Goal: Task Accomplishment & Management: Manage account settings

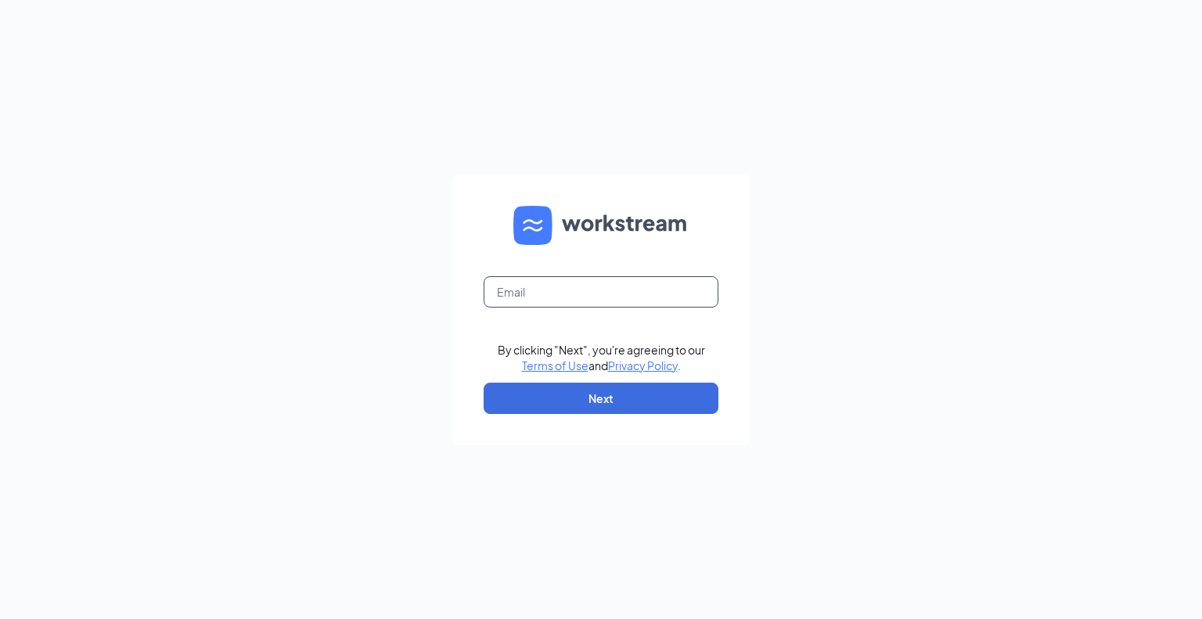
click at [557, 295] on input "text" at bounding box center [601, 291] width 235 height 31
type input "[EMAIL_ADDRESS][DOMAIN_NAME]"
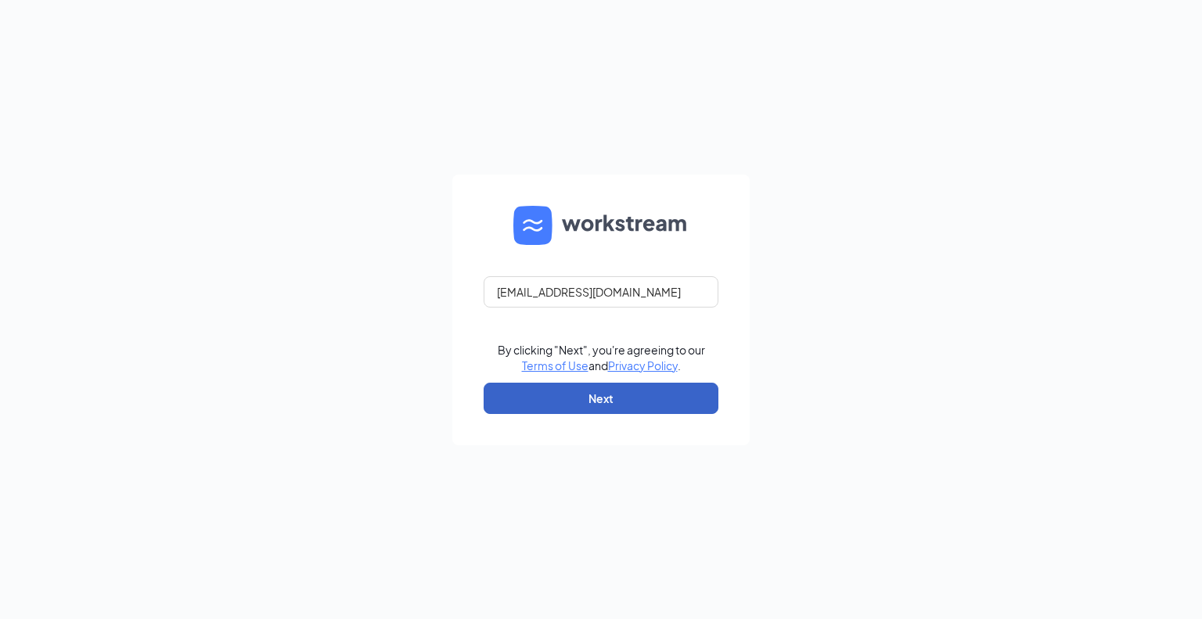
click at [610, 398] on button "Next" at bounding box center [601, 398] width 235 height 31
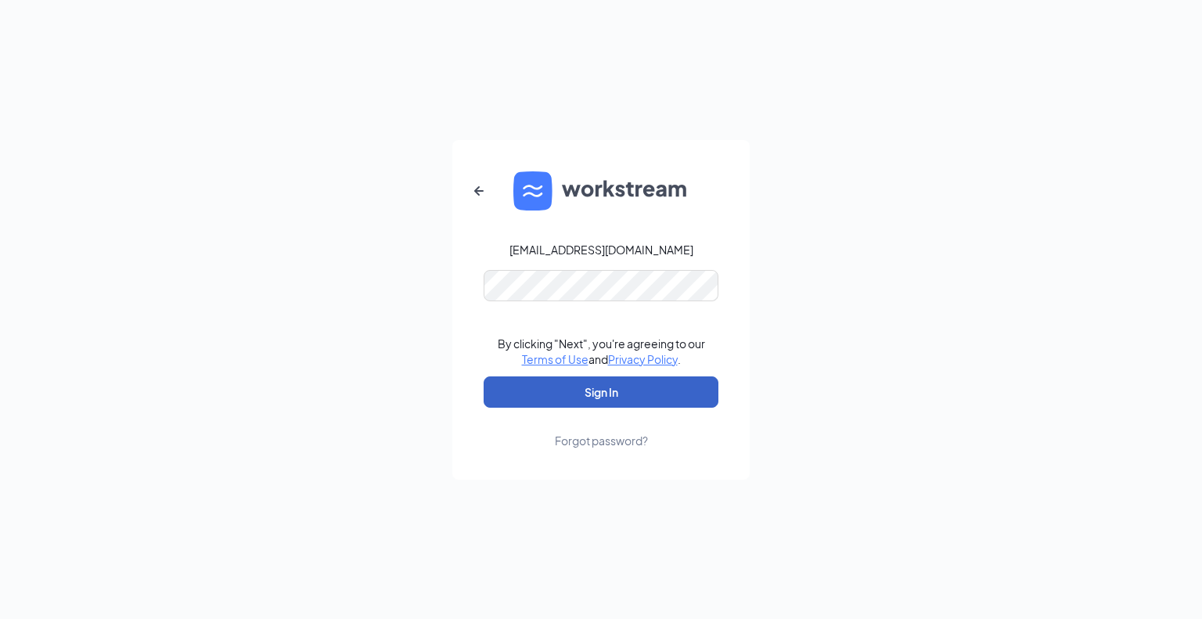
click at [630, 401] on button "Sign In" at bounding box center [601, 391] width 235 height 31
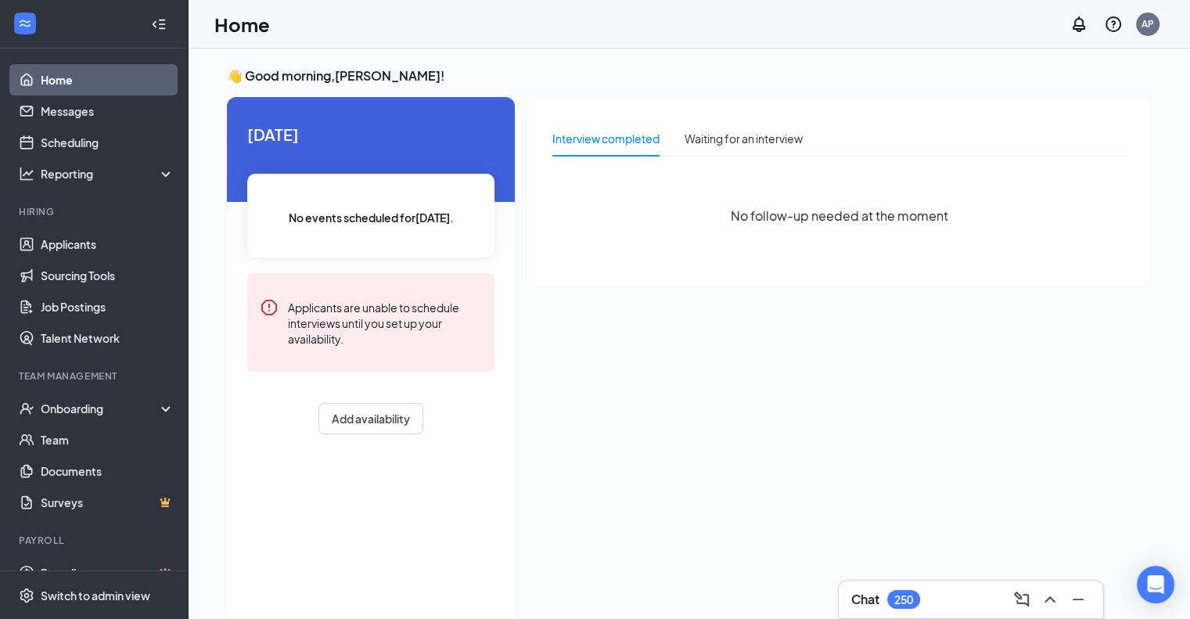
click at [949, 597] on div "Chat 250" at bounding box center [970, 599] width 239 height 25
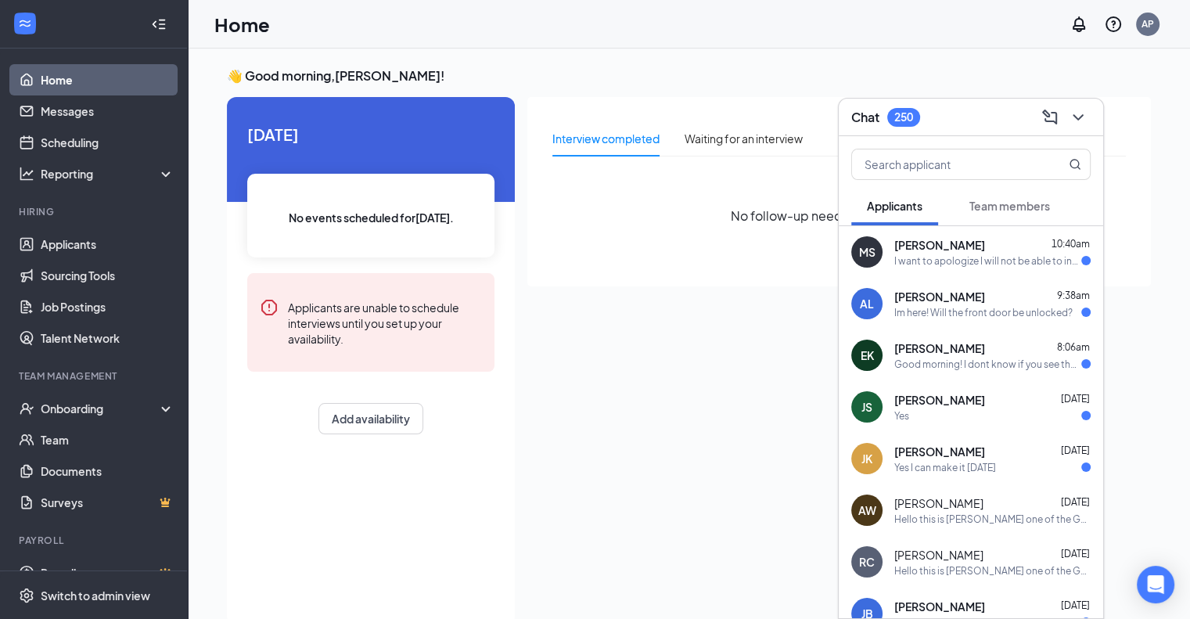
click at [971, 257] on div "I want to apologize I will not be able to interview I found a job thank you for…" at bounding box center [987, 260] width 187 height 13
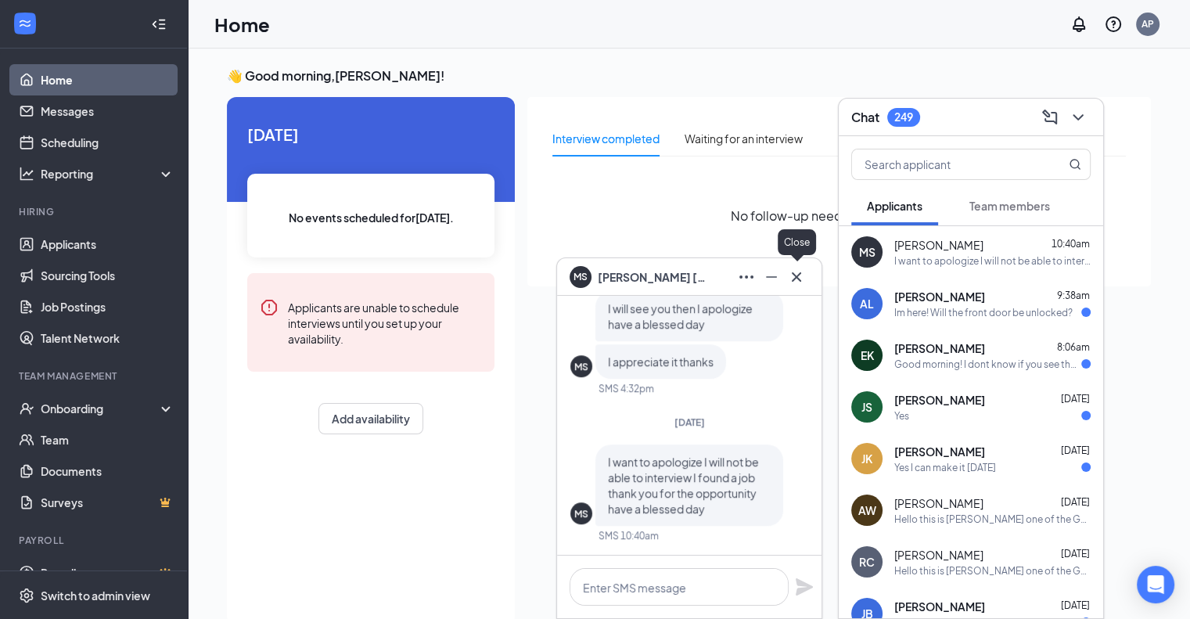
click at [804, 272] on icon "Cross" at bounding box center [796, 277] width 19 height 19
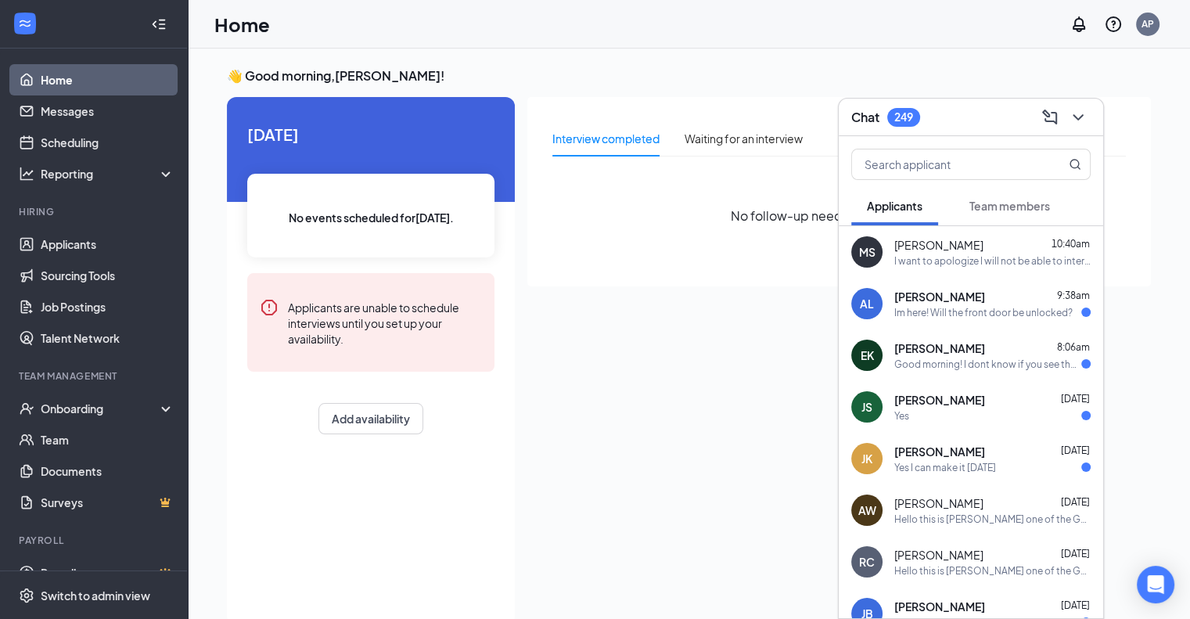
click at [979, 296] on div "[PERSON_NAME] 9:38am" at bounding box center [992, 297] width 196 height 16
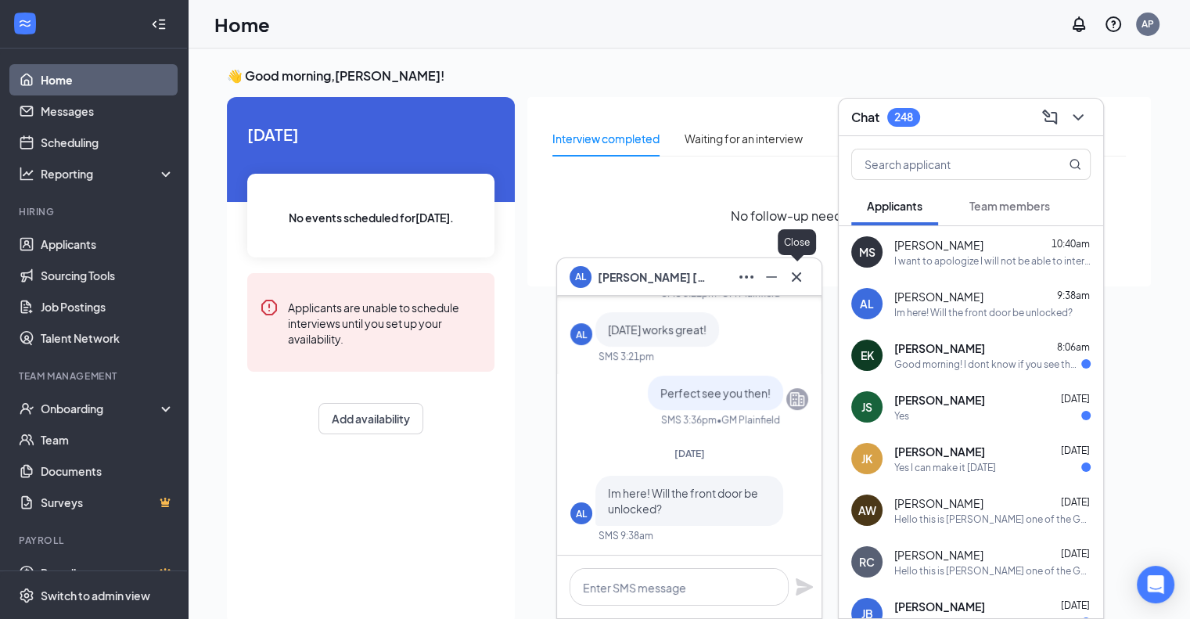
click at [798, 278] on icon "Cross" at bounding box center [796, 276] width 9 height 9
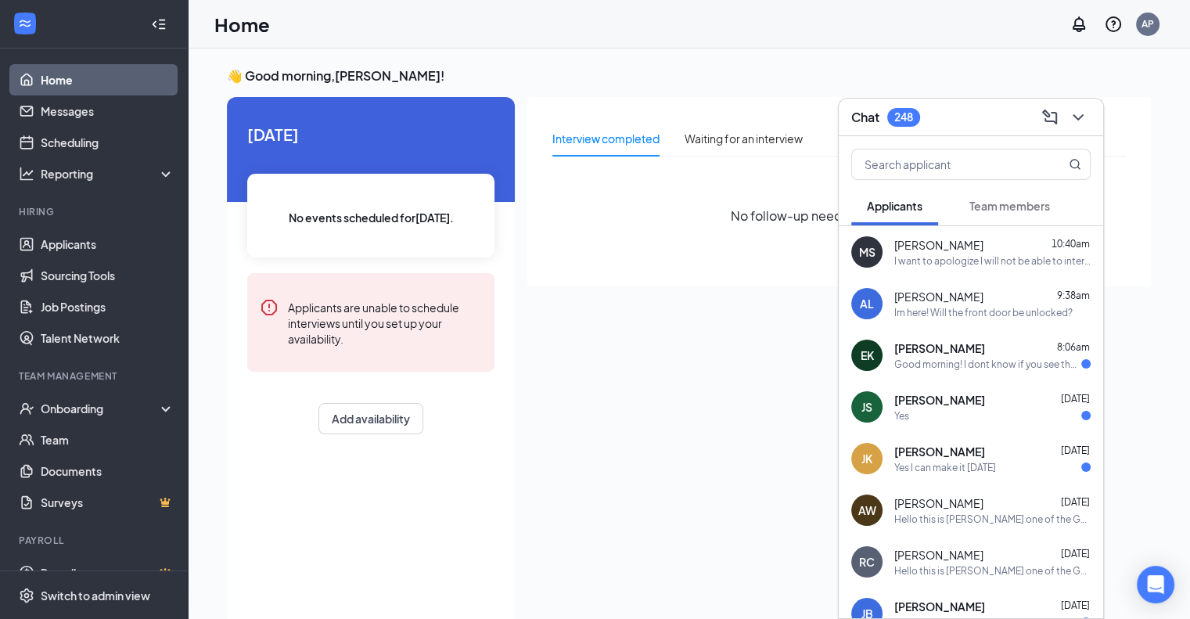
click at [1002, 346] on div "[PERSON_NAME] 8:06am" at bounding box center [992, 348] width 196 height 16
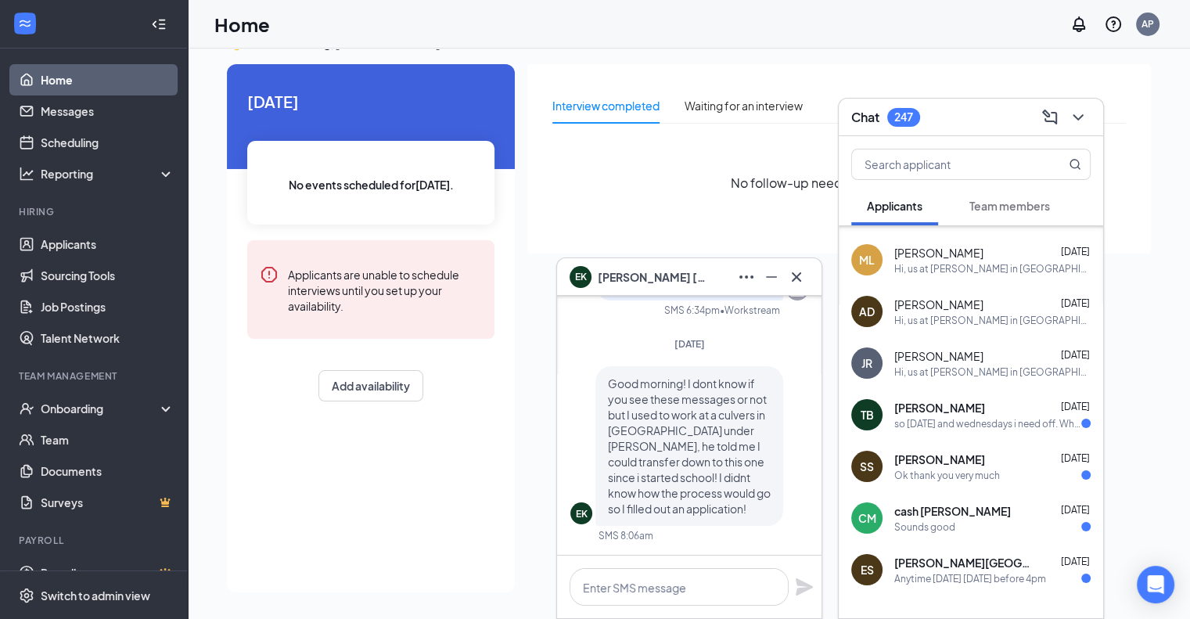
scroll to position [672, 0]
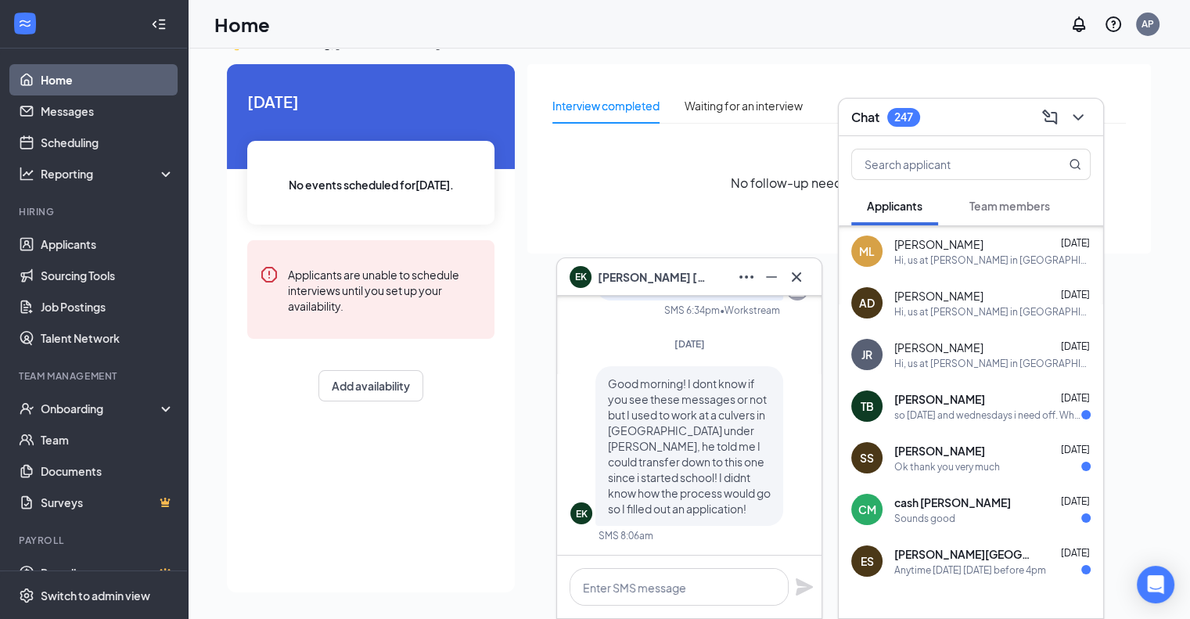
click at [995, 412] on div "so [DATE] and wednesdays i need off. What is the scheduling app you guys use?" at bounding box center [987, 414] width 187 height 13
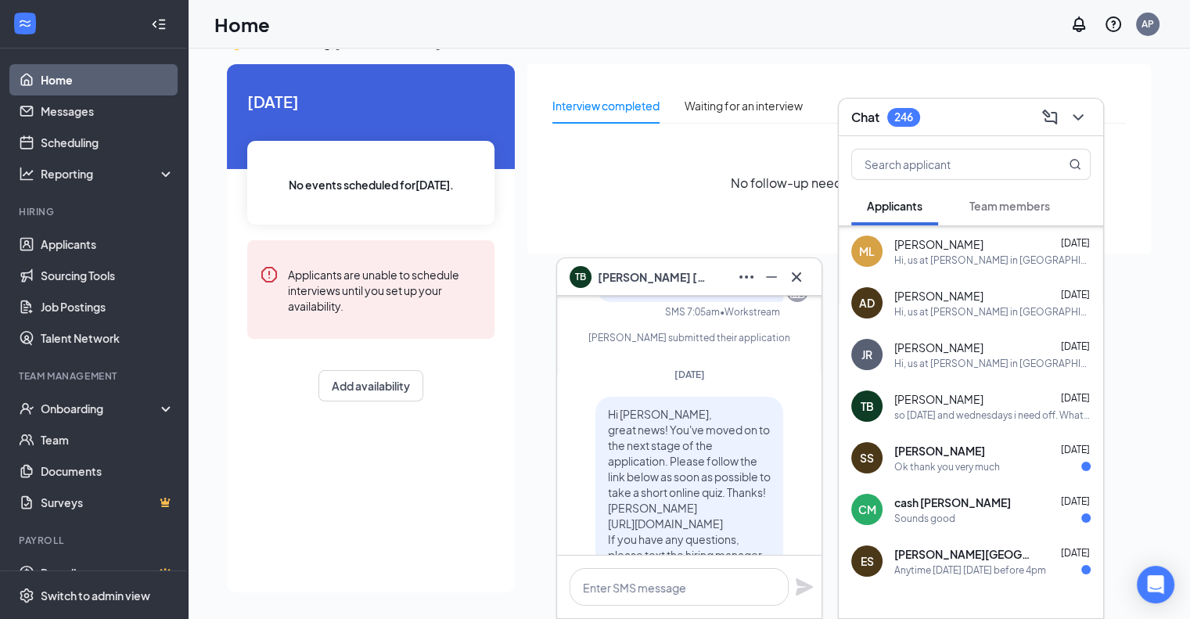
scroll to position [-156, 0]
click at [804, 272] on icon "Cross" at bounding box center [796, 277] width 19 height 19
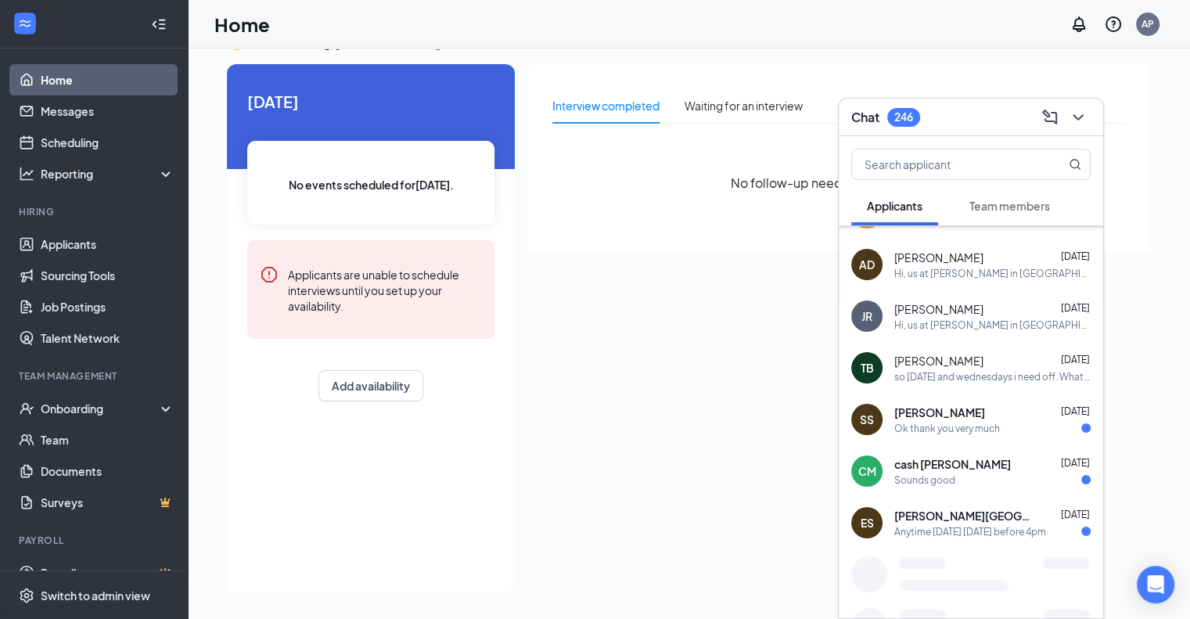
scroll to position [719, 0]
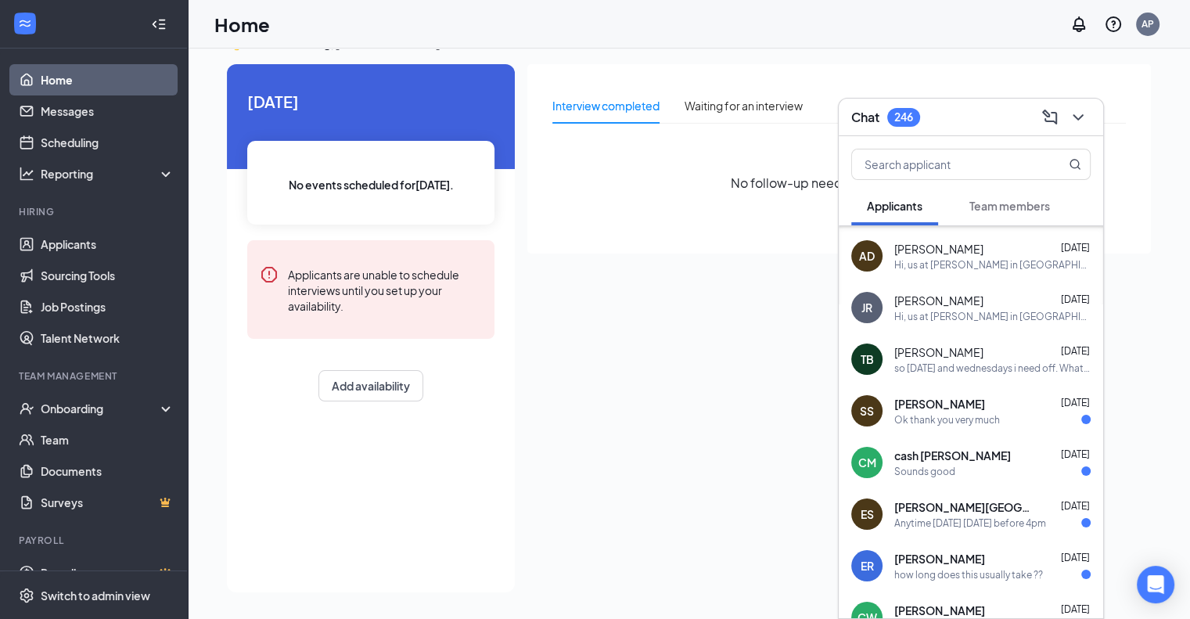
click at [955, 350] on span "[PERSON_NAME]" at bounding box center [938, 352] width 89 height 16
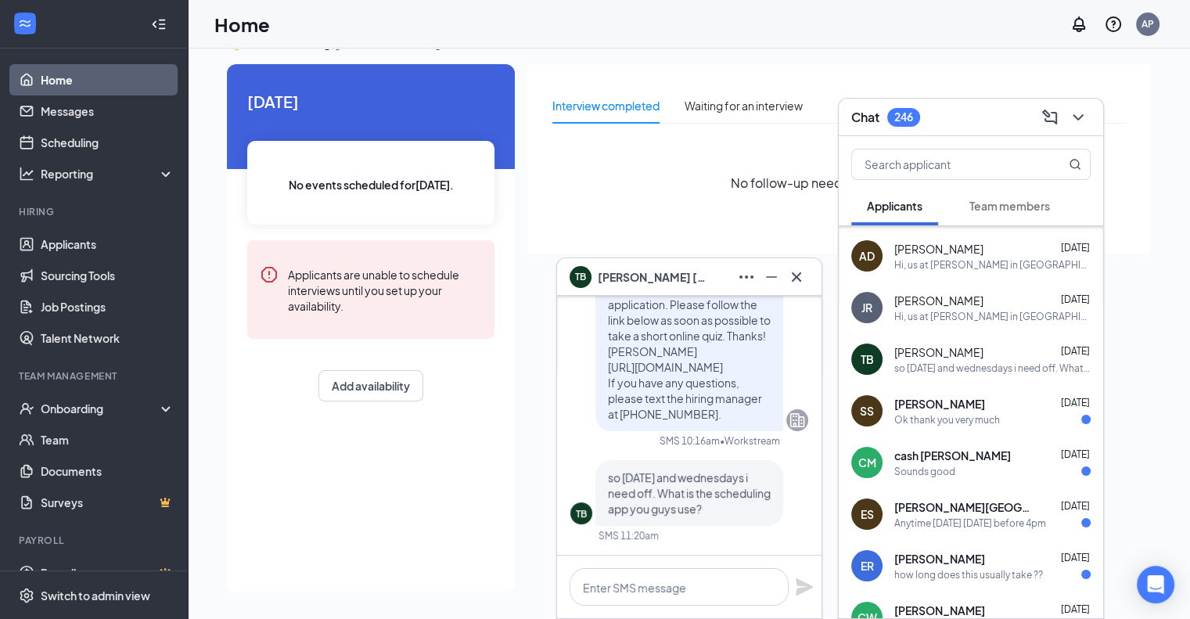
scroll to position [-391, 0]
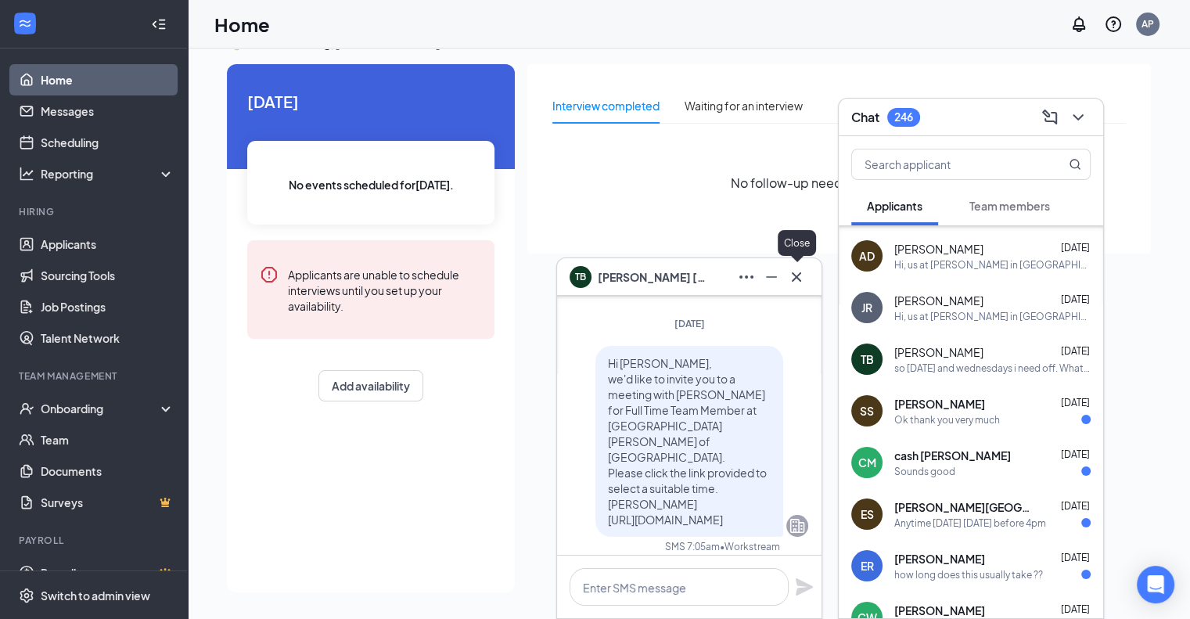
click at [797, 275] on icon "Cross" at bounding box center [796, 277] width 19 height 19
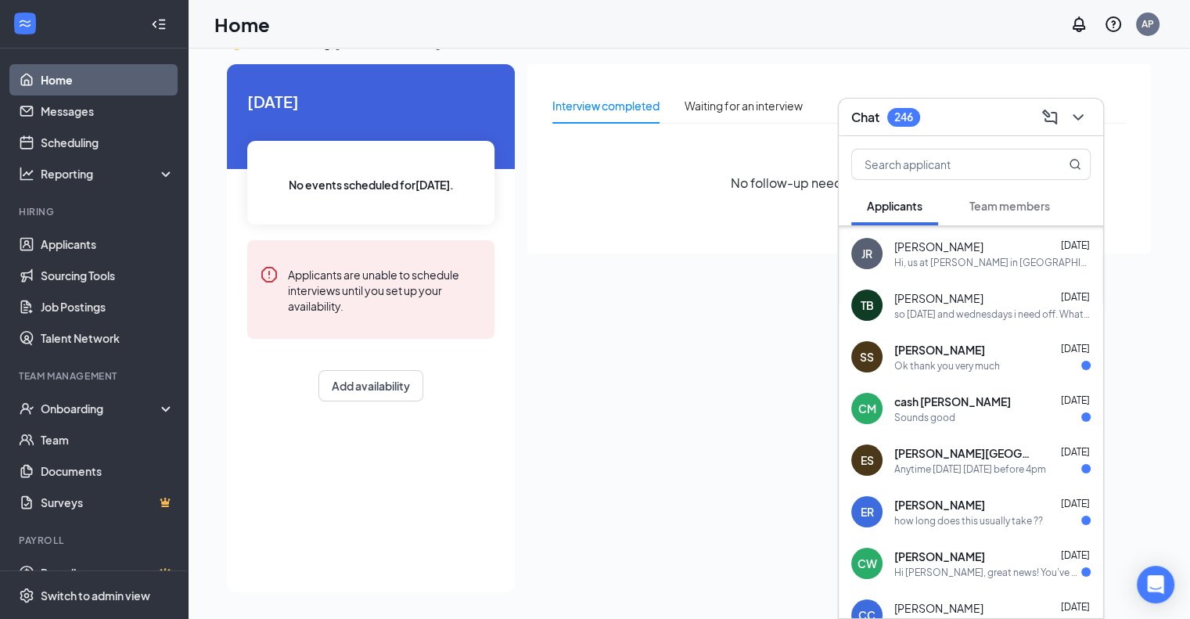
scroll to position [797, 0]
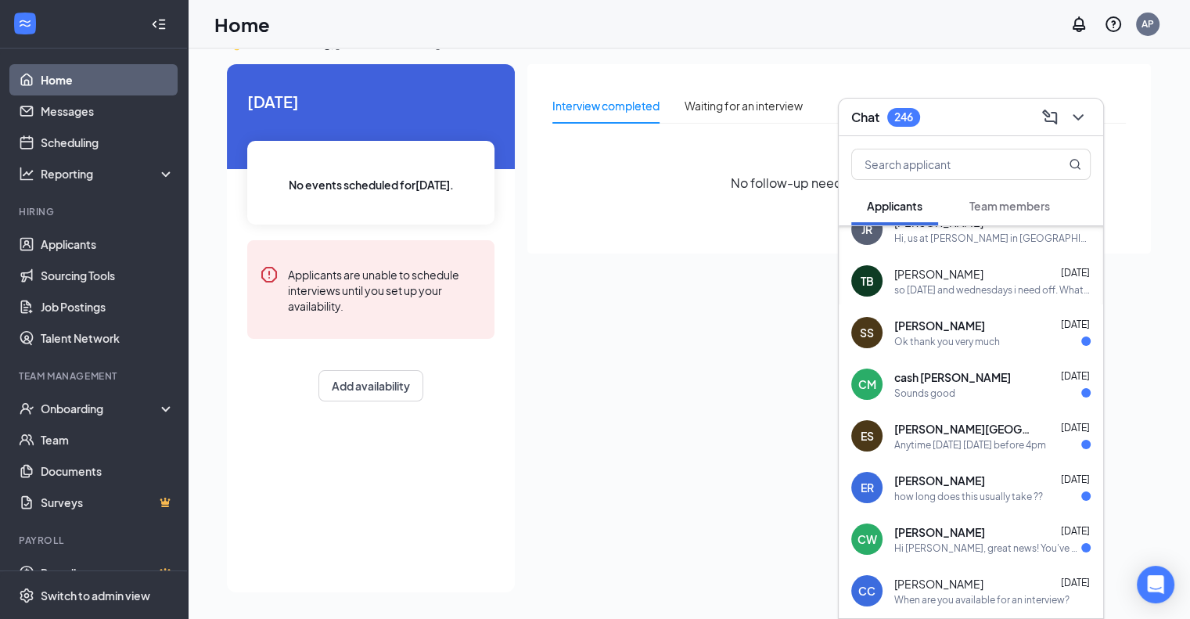
click at [1001, 438] on div "Anytime [DATE] [DATE] before 4pm" at bounding box center [970, 444] width 152 height 13
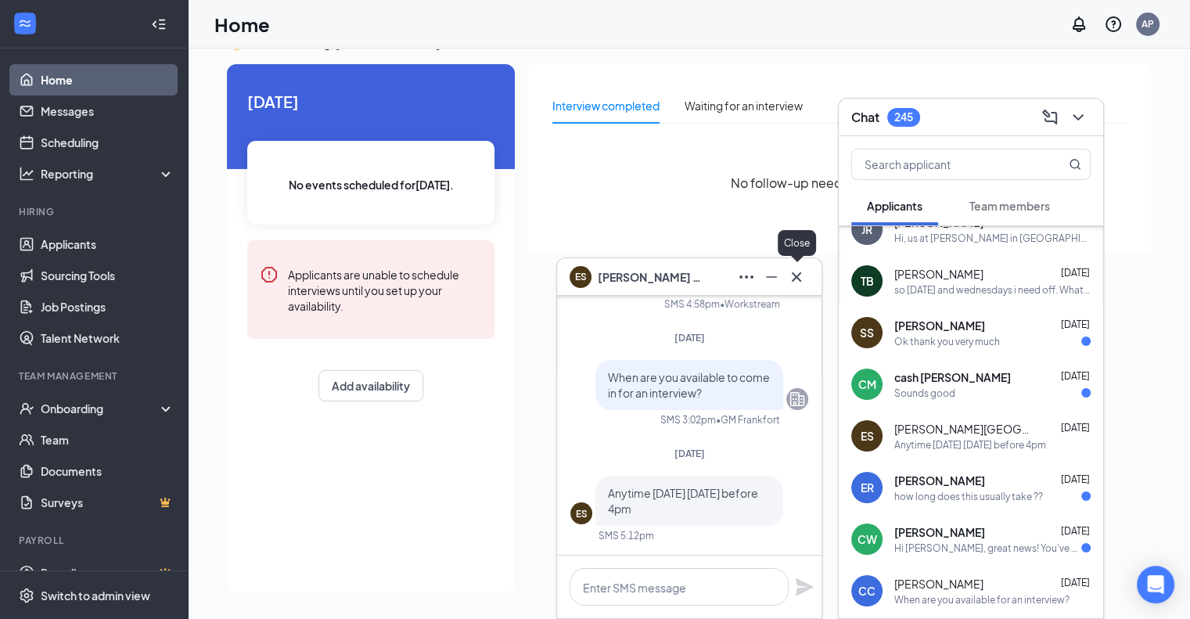
click at [803, 273] on icon "Cross" at bounding box center [796, 277] width 19 height 19
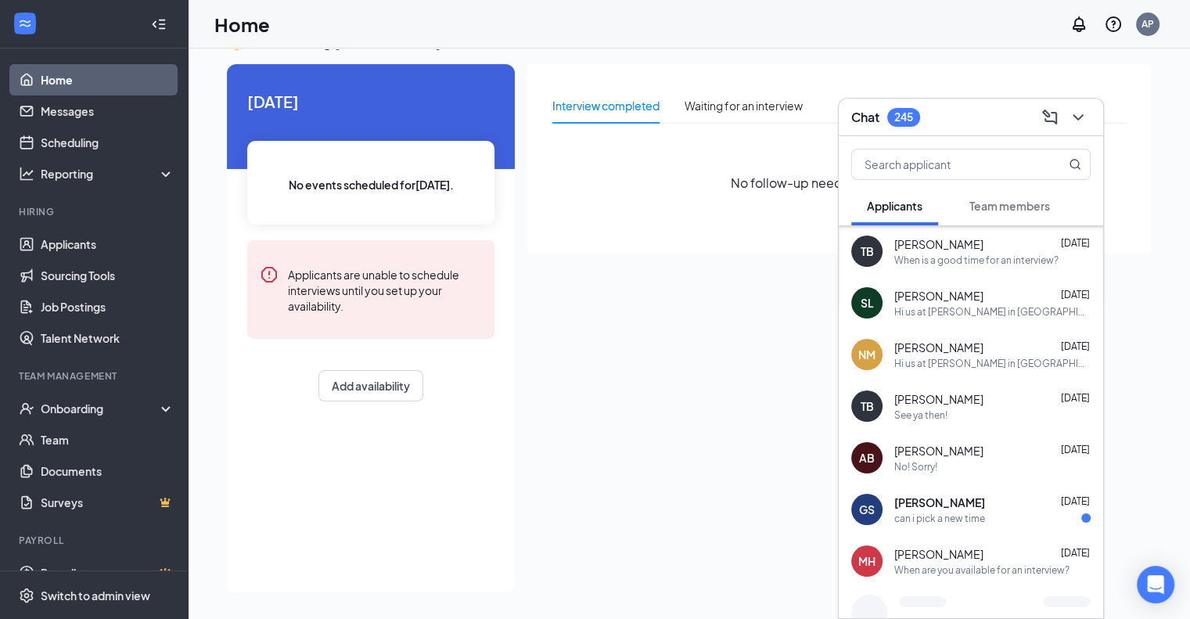
scroll to position [1236, 0]
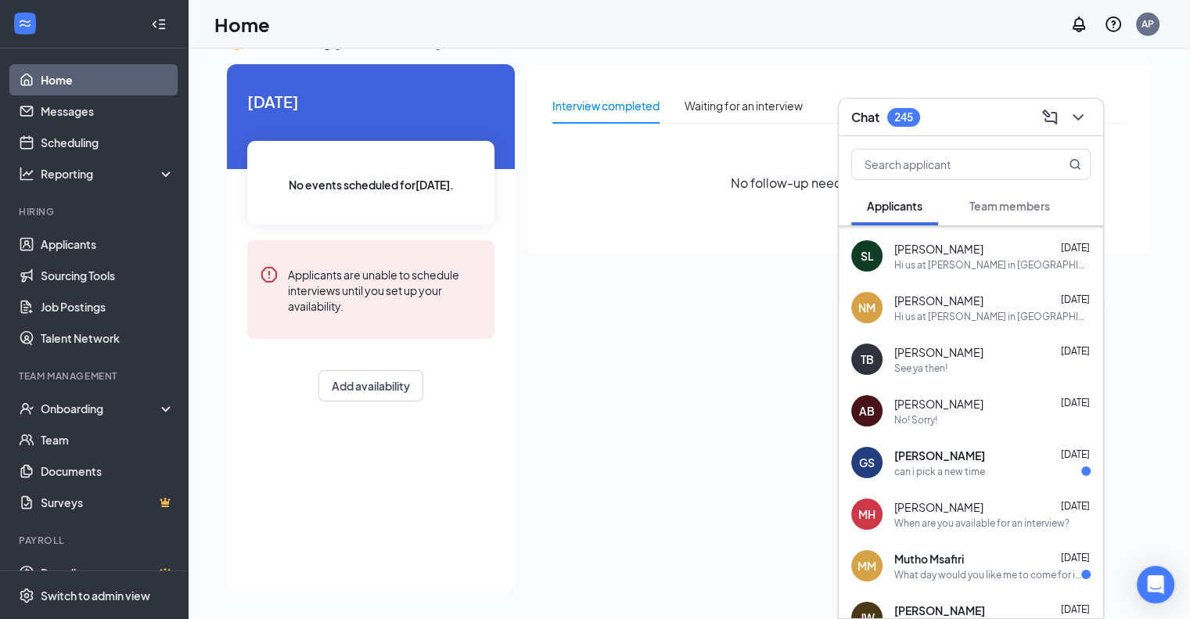
click at [1008, 203] on span "Team members" at bounding box center [1010, 206] width 81 height 14
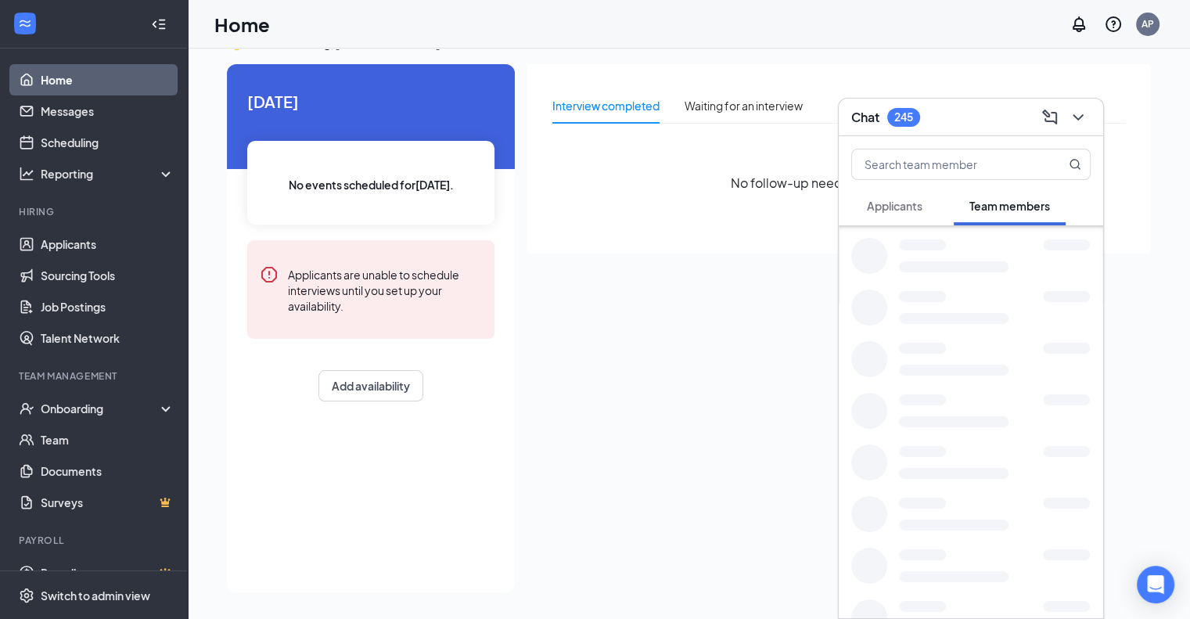
click at [909, 207] on span "Applicants" at bounding box center [895, 206] width 56 height 14
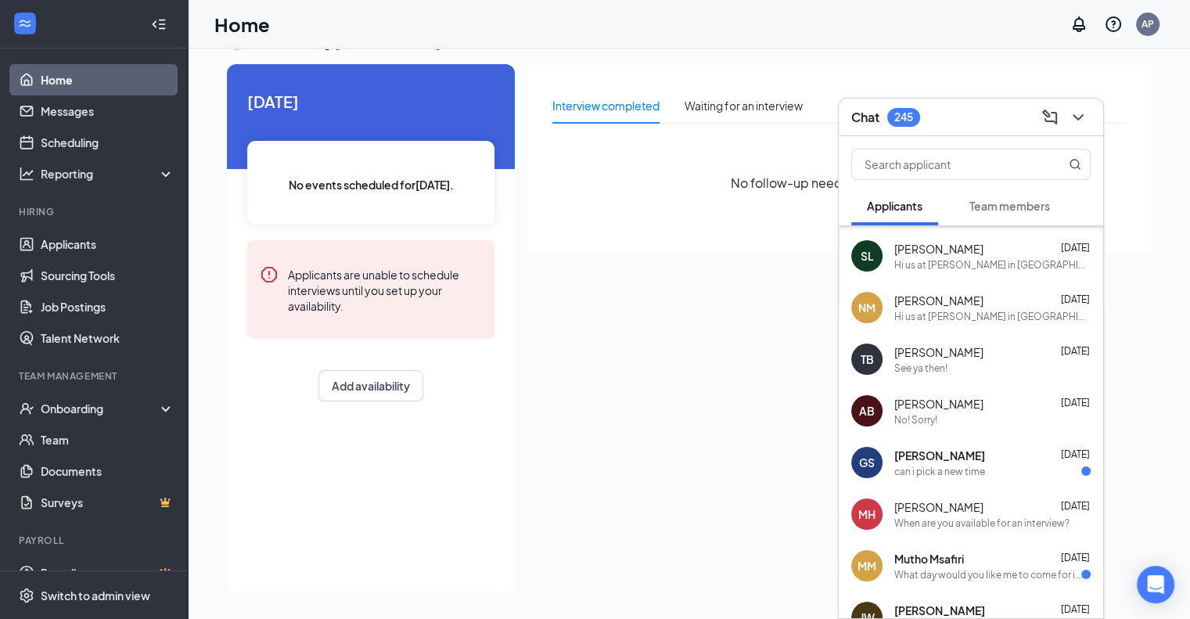
click at [1004, 208] on span "Team members" at bounding box center [1010, 206] width 81 height 14
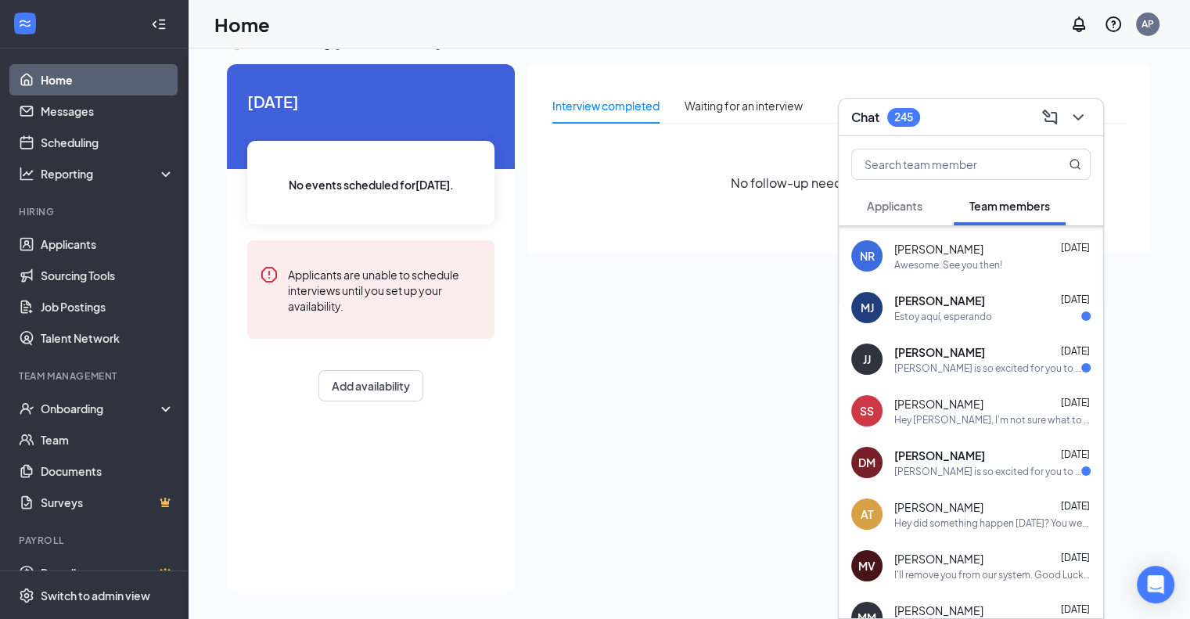
click at [926, 407] on span "[PERSON_NAME]" at bounding box center [938, 404] width 89 height 16
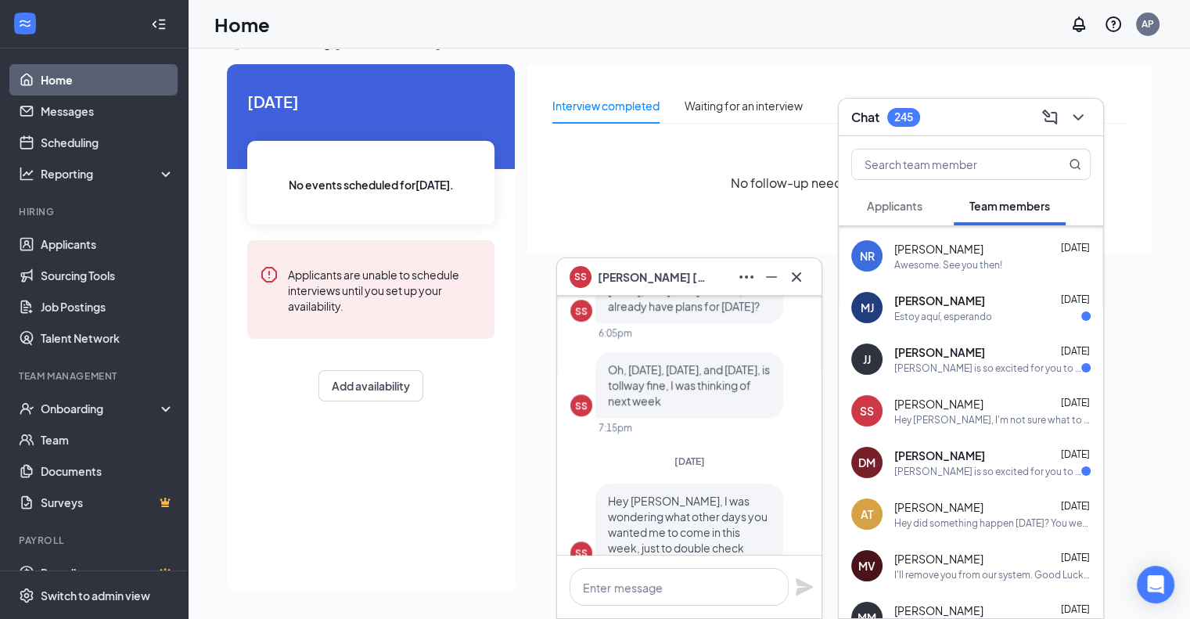
scroll to position [-391, 0]
click at [798, 274] on icon "Cross" at bounding box center [796, 277] width 19 height 19
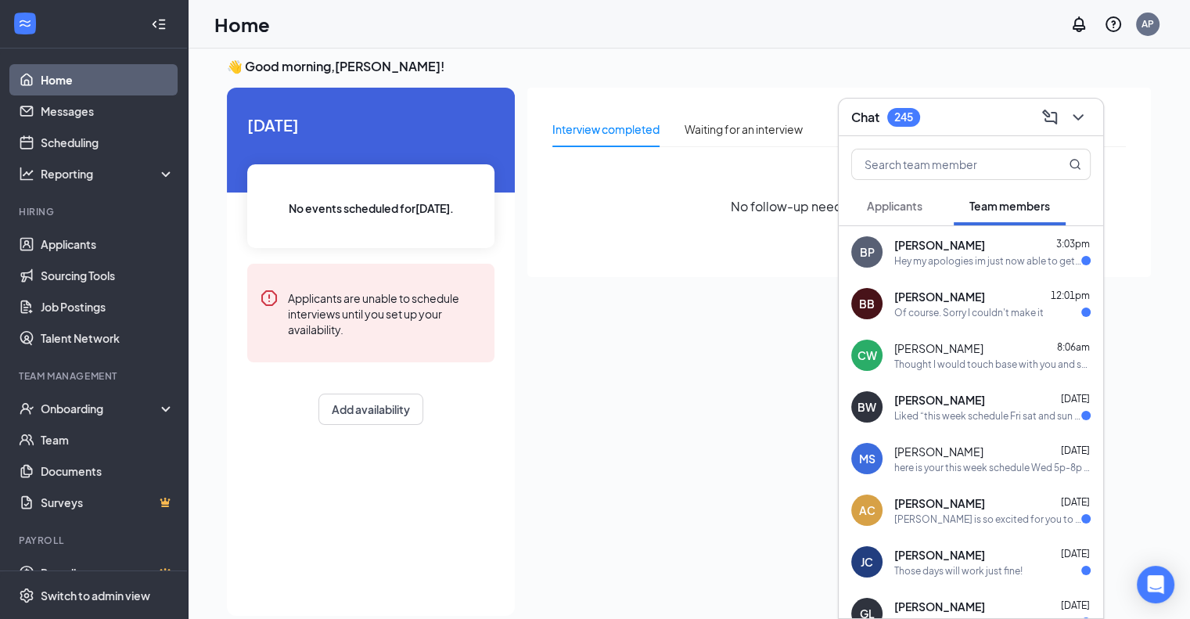
scroll to position [0, 0]
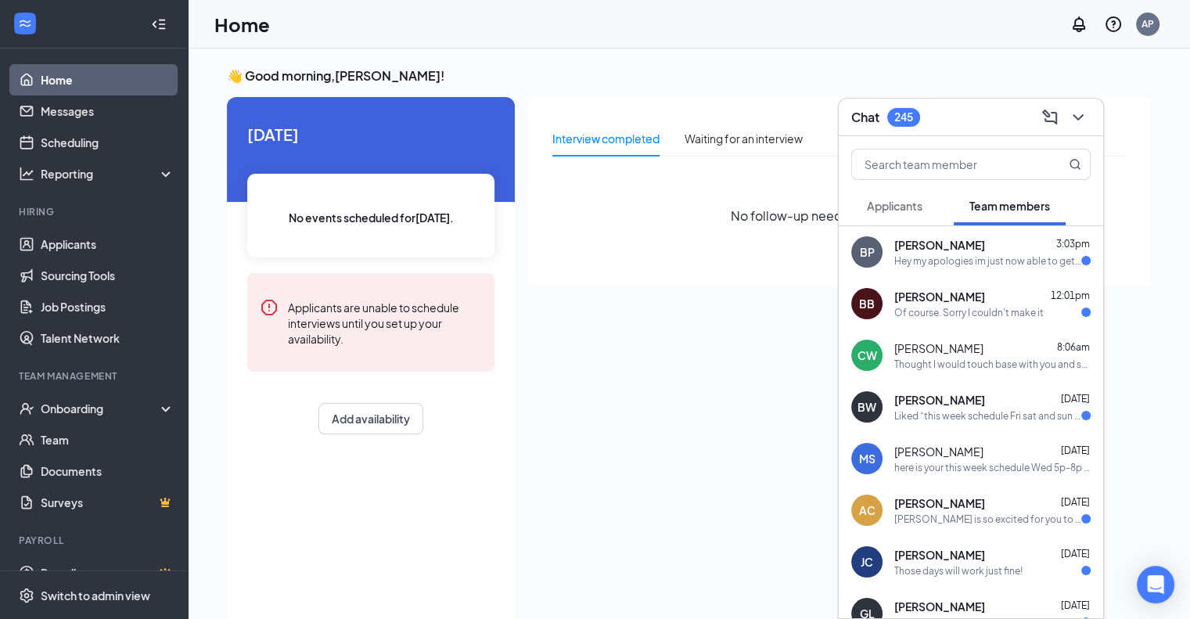
click at [955, 260] on div "Hey my apologies im just now able to get my phone charged I stayed somewhere el…" at bounding box center [987, 260] width 187 height 13
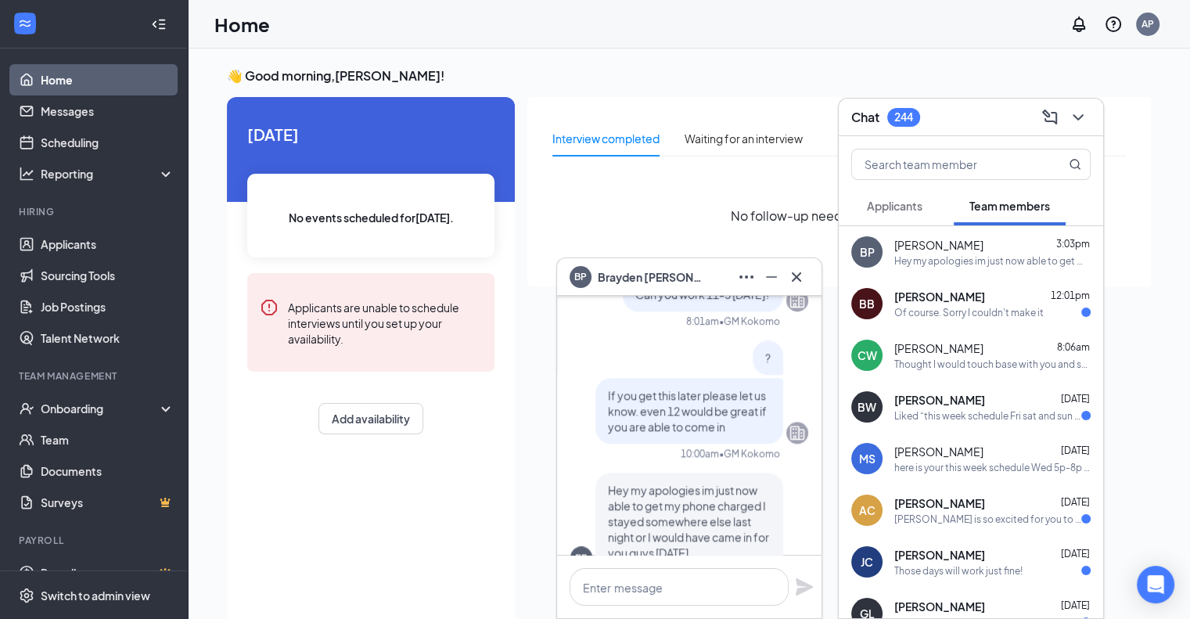
scroll to position [-78, 0]
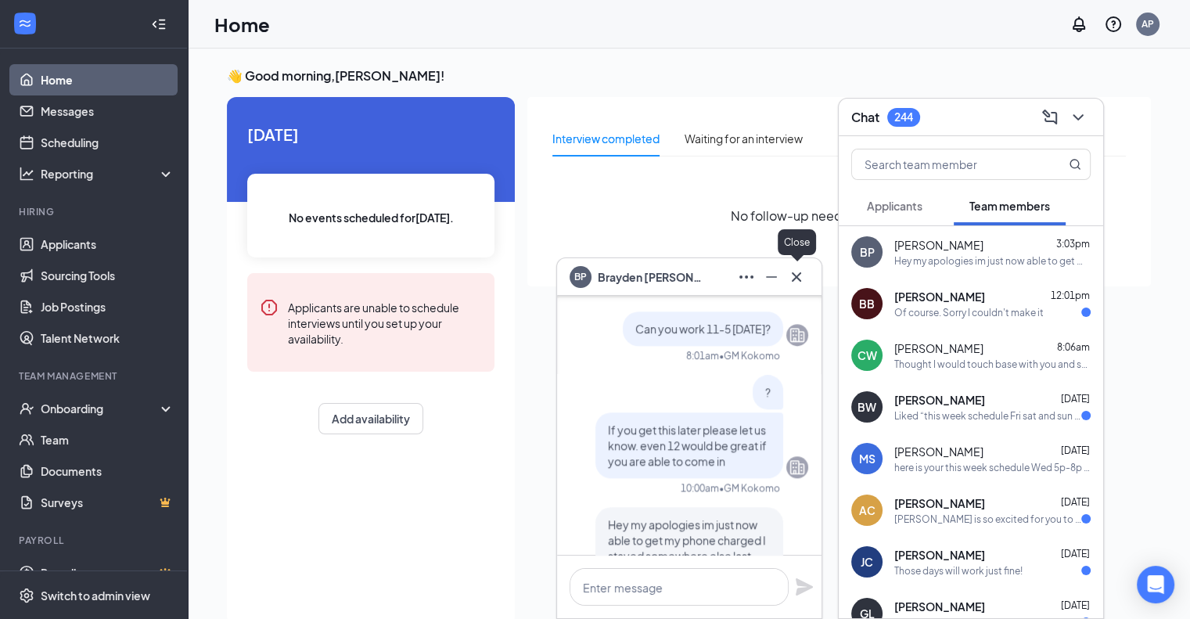
click at [802, 282] on icon "Cross" at bounding box center [796, 277] width 19 height 19
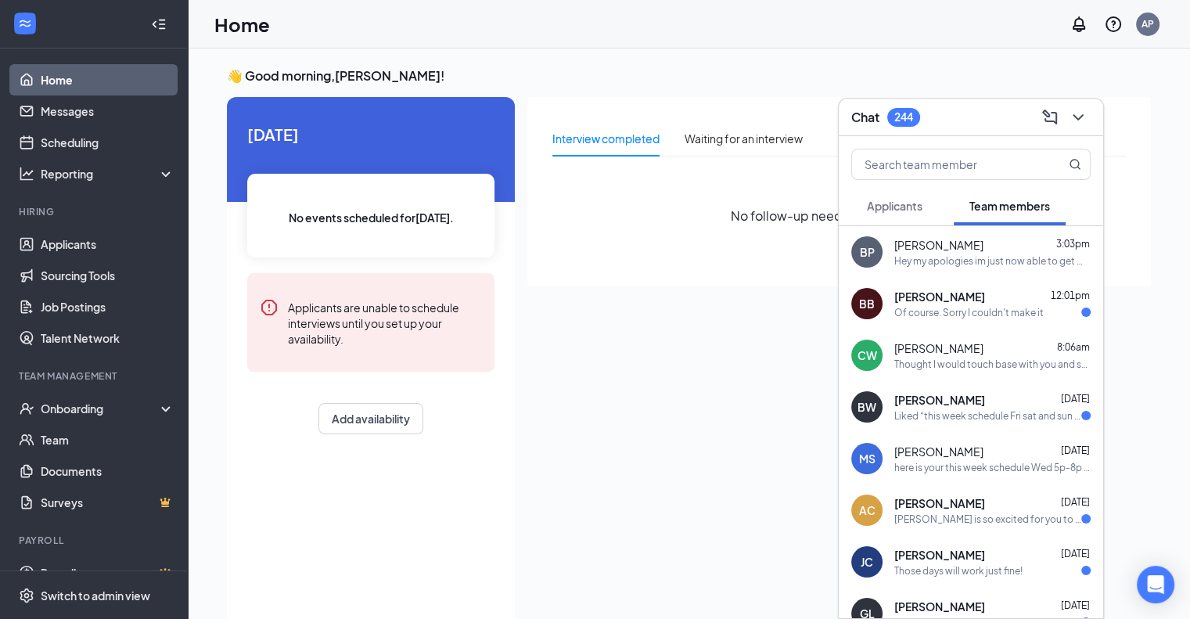
click at [1004, 307] on div "Of course. Sorry I couldn't make it" at bounding box center [968, 312] width 149 height 13
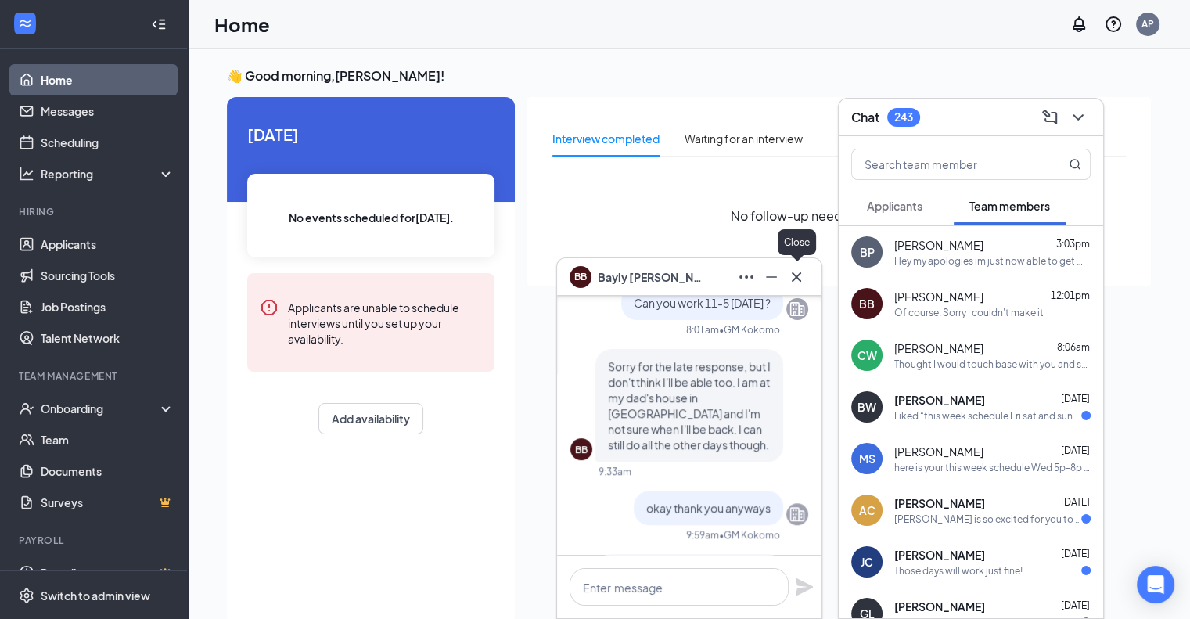
click at [804, 278] on icon "Cross" at bounding box center [796, 277] width 19 height 19
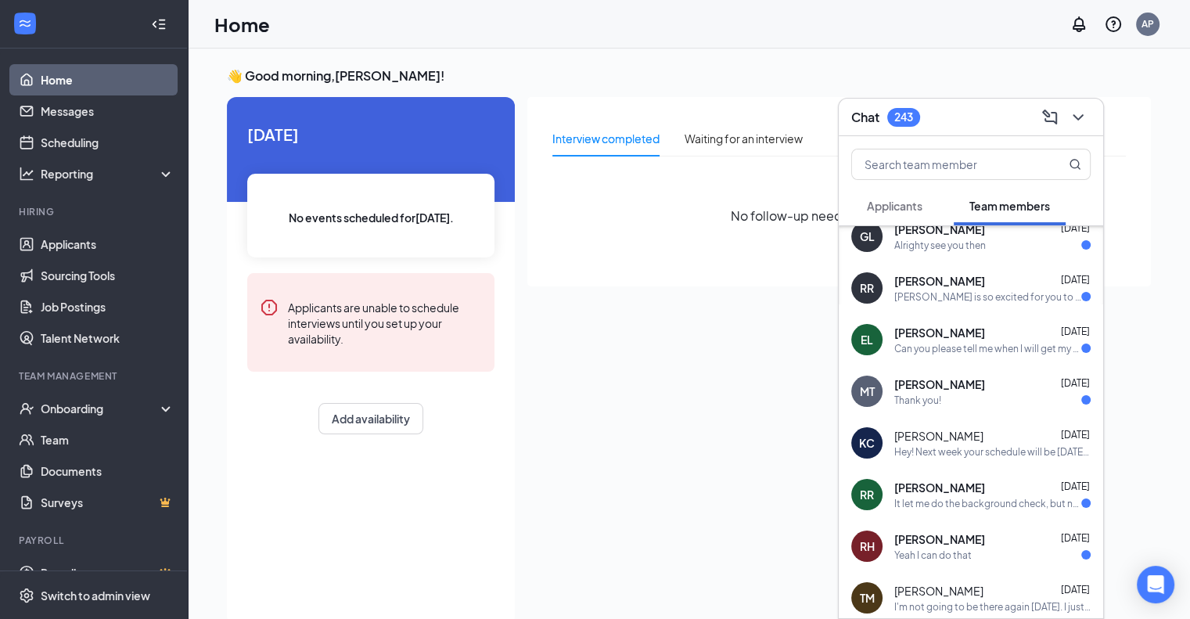
scroll to position [391, 0]
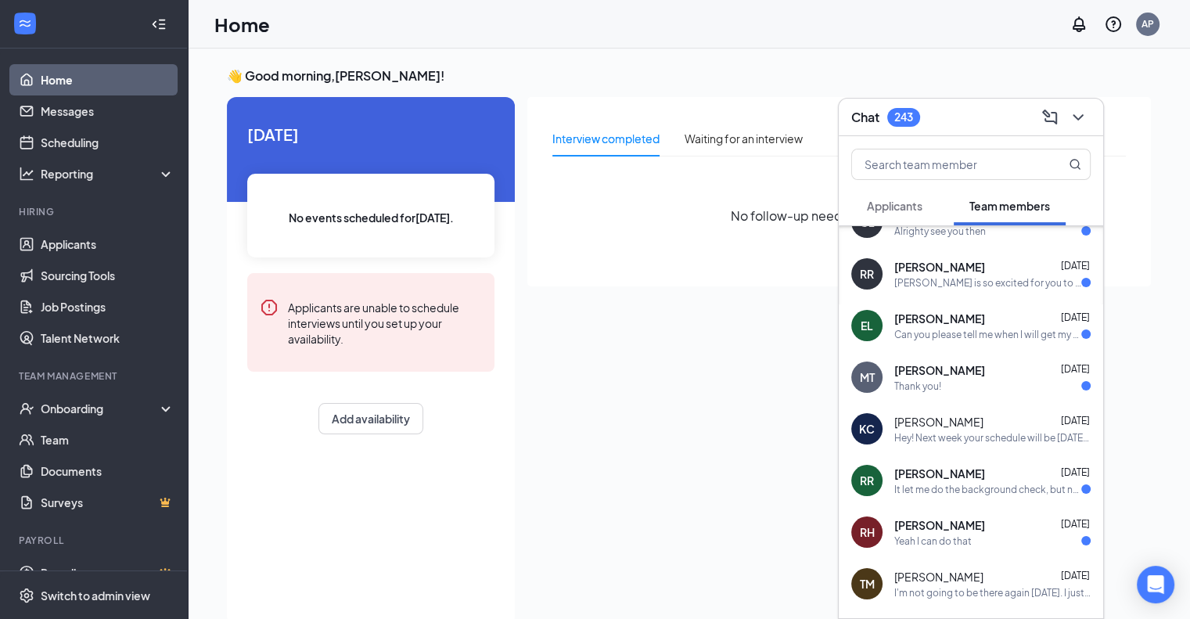
click at [946, 317] on span "[PERSON_NAME]" at bounding box center [939, 319] width 91 height 16
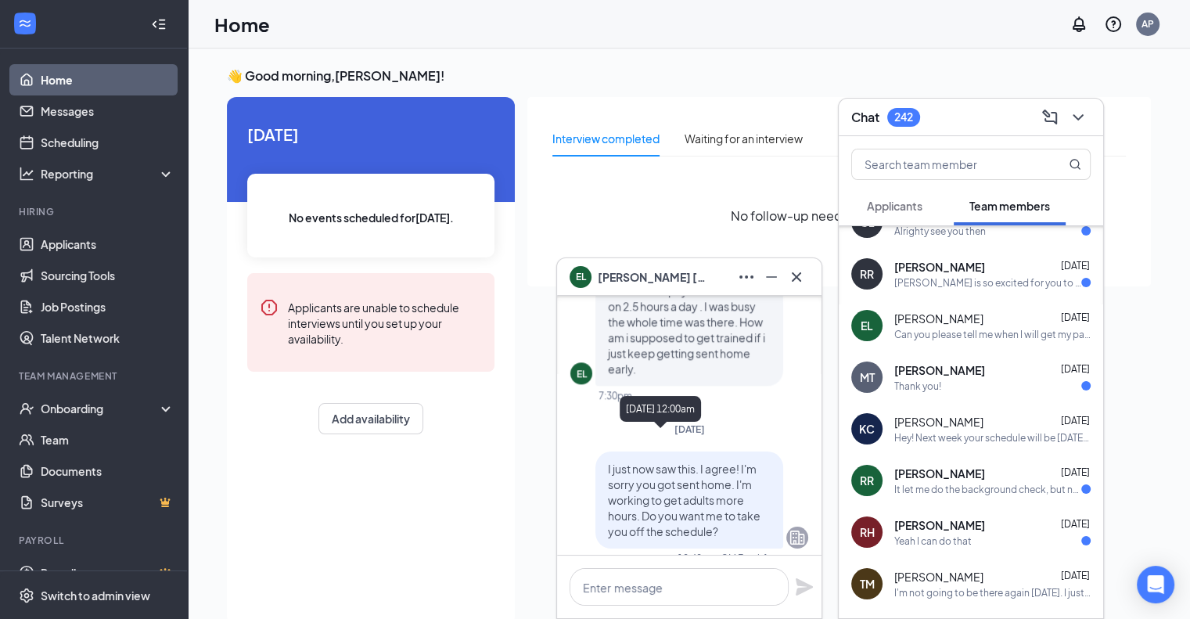
scroll to position [-235, 0]
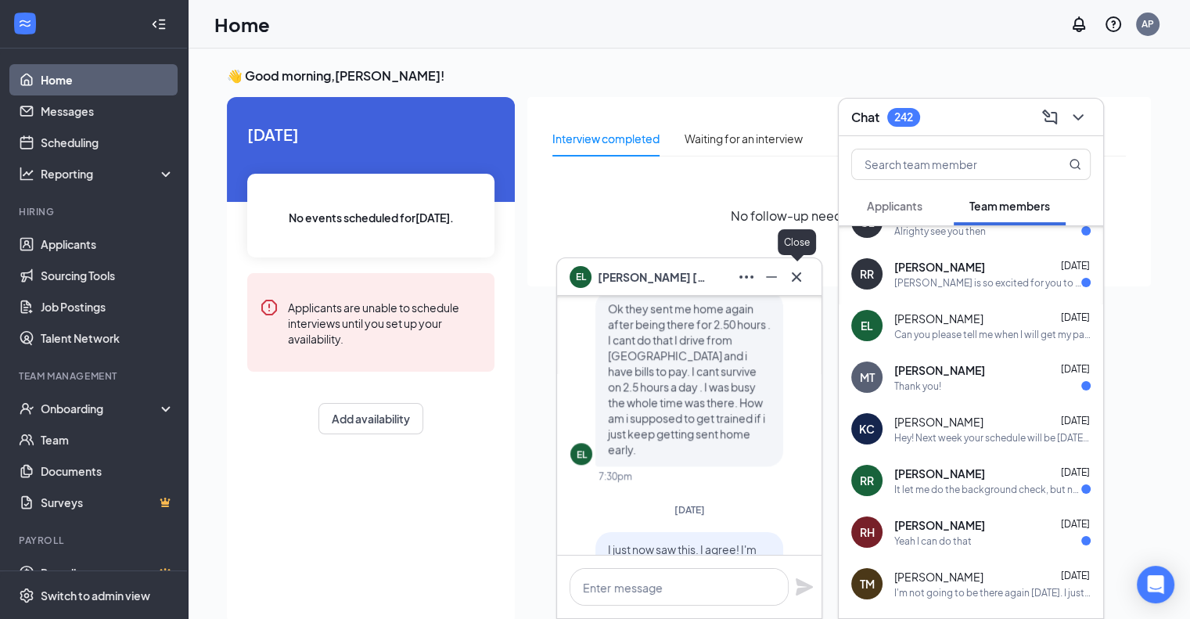
click at [804, 271] on icon "Cross" at bounding box center [796, 277] width 19 height 19
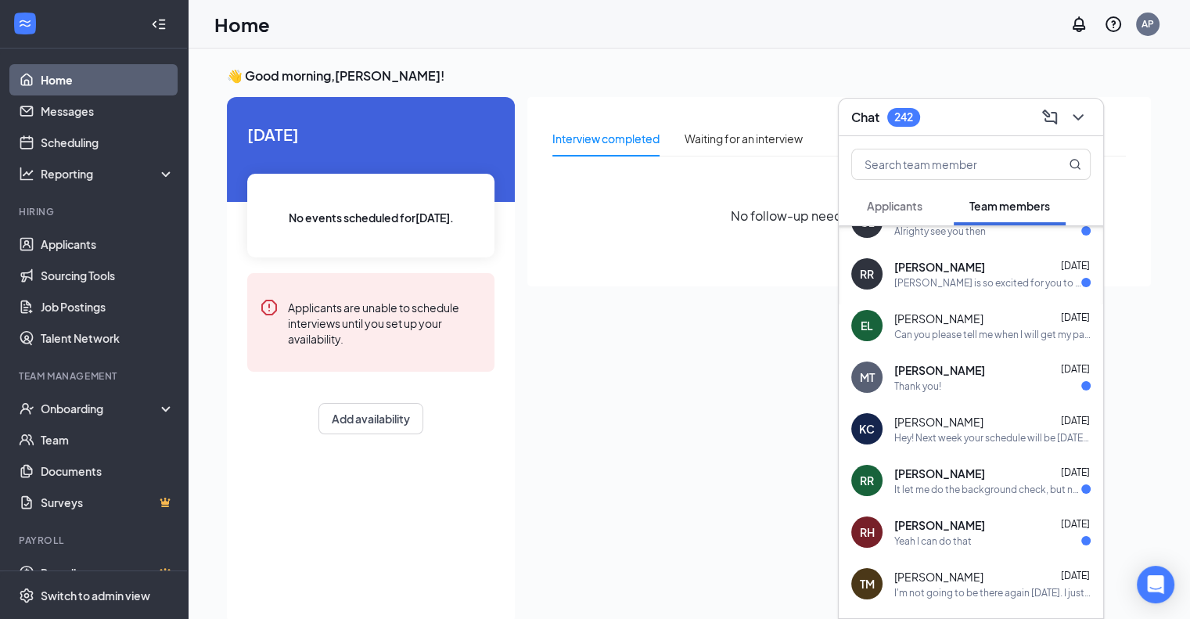
click at [1013, 431] on div "Hey! Next week your schedule will be [DATE] 10-2 [DATE] 10-2 [DATE]/[DATE] 5-9:…" at bounding box center [992, 437] width 196 height 13
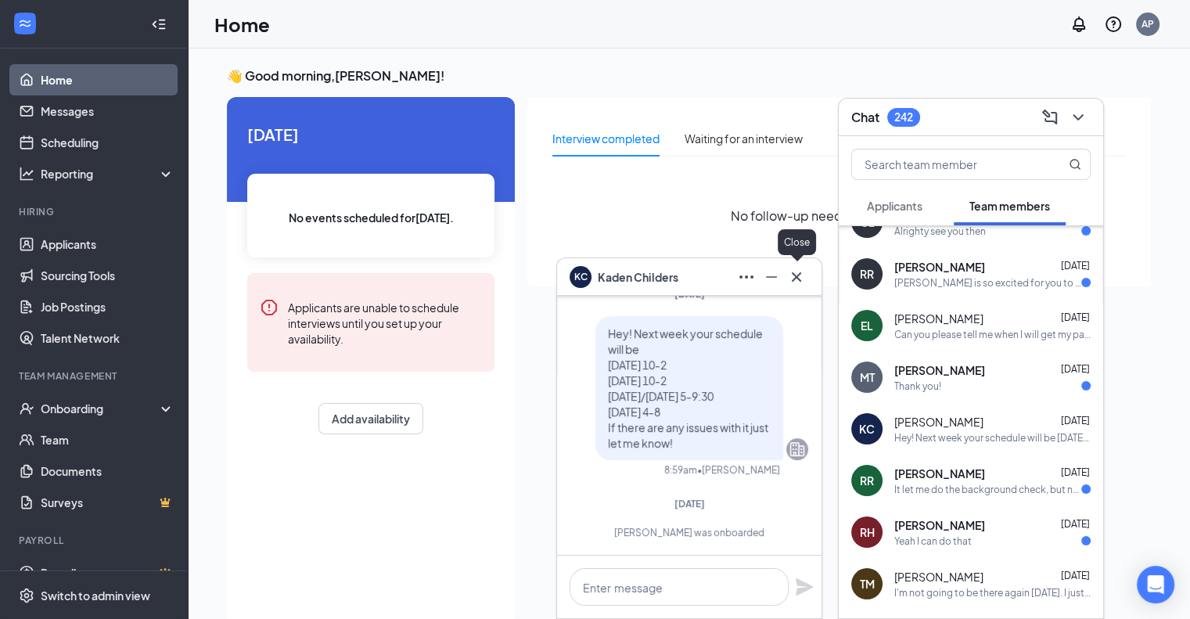
click at [795, 280] on icon "Cross" at bounding box center [796, 277] width 19 height 19
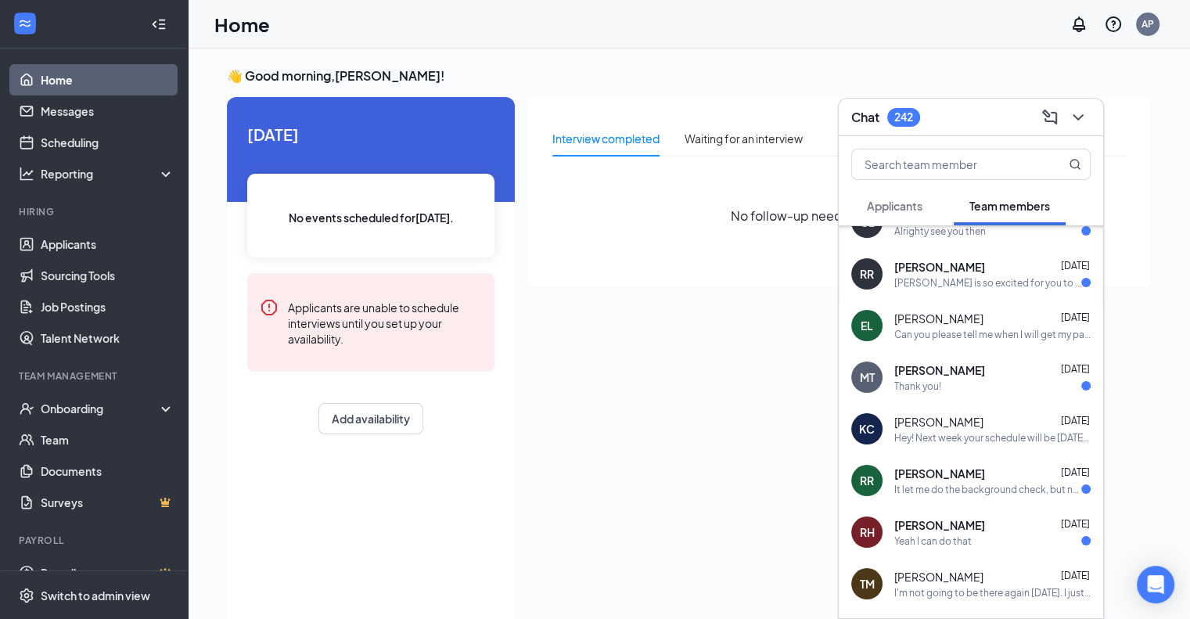
click at [962, 480] on div "[PERSON_NAME] [DATE]" at bounding box center [992, 474] width 196 height 16
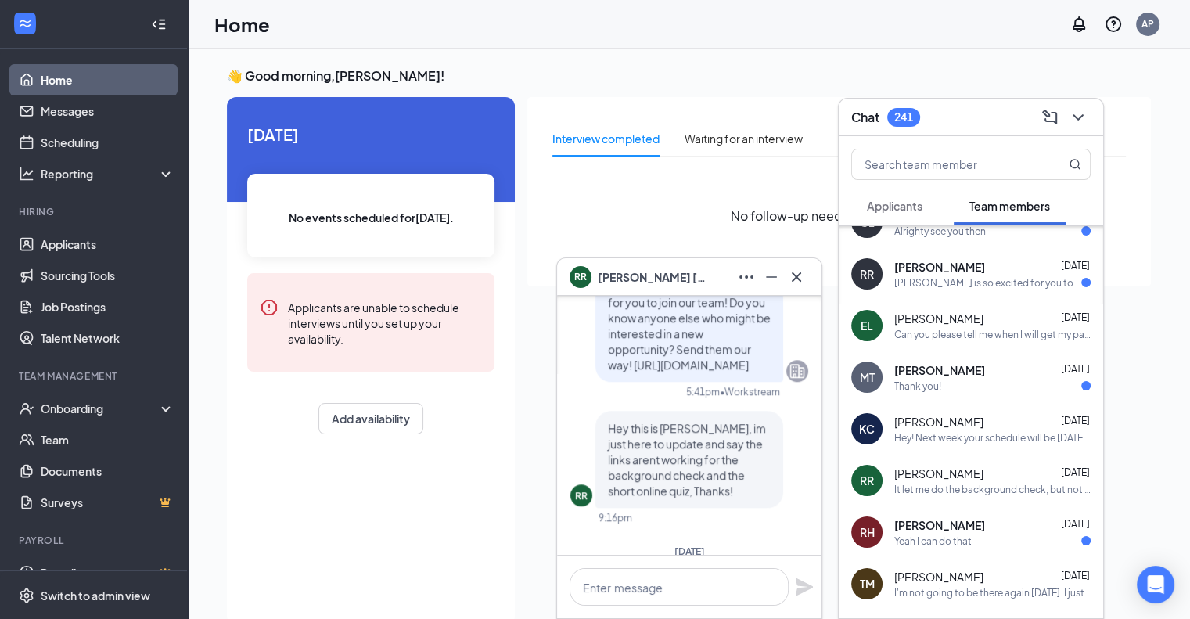
scroll to position [-234, 0]
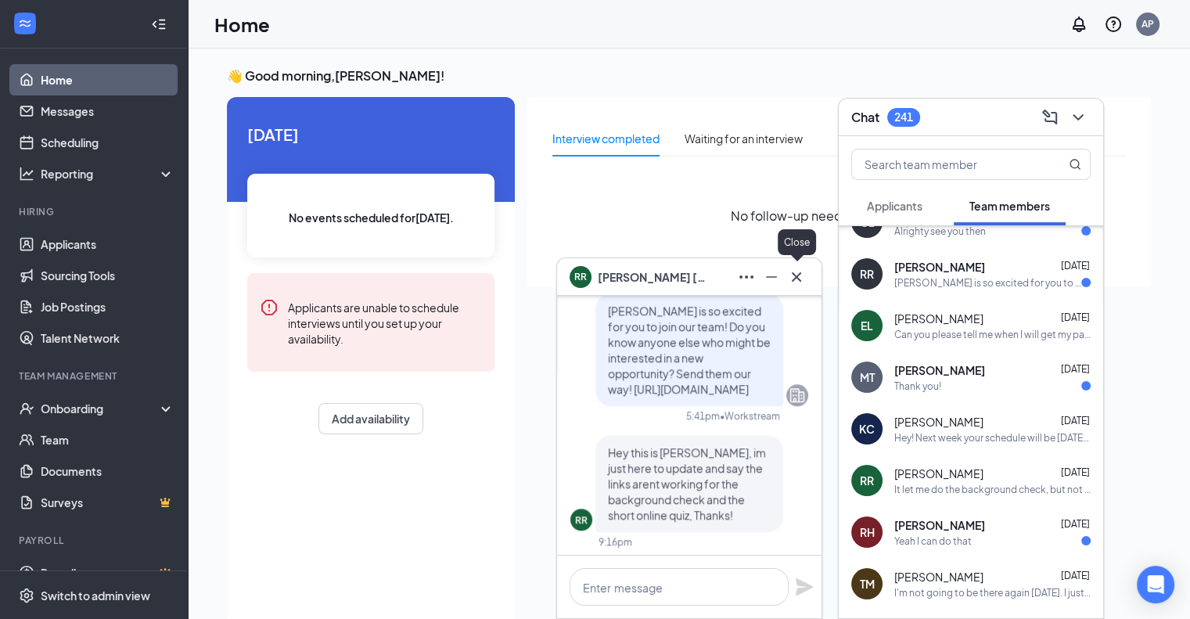
click at [798, 268] on icon "Cross" at bounding box center [796, 277] width 19 height 19
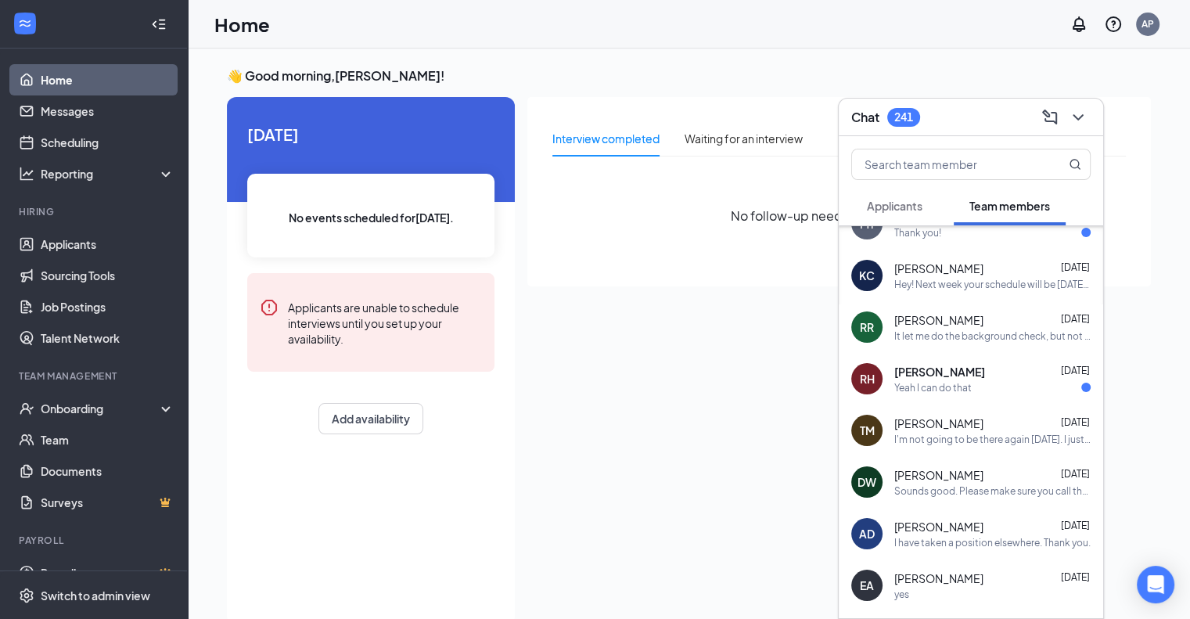
scroll to position [548, 0]
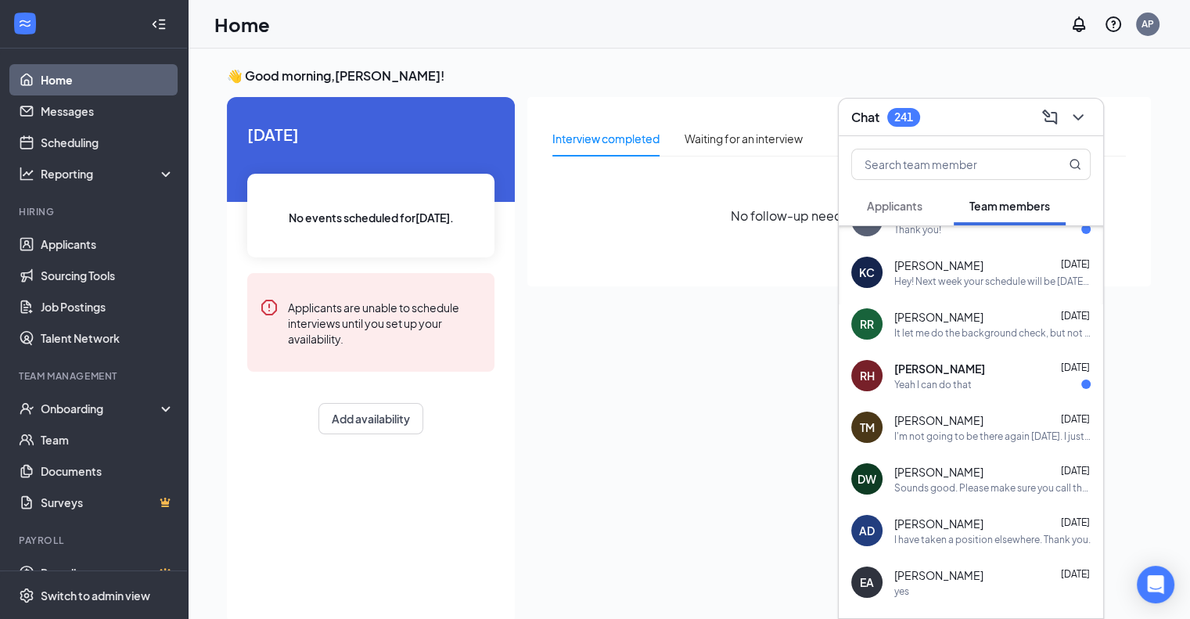
click at [1011, 430] on div "I'm not going to be there again [DATE]. I just got the part for my car that I n…" at bounding box center [992, 436] width 196 height 13
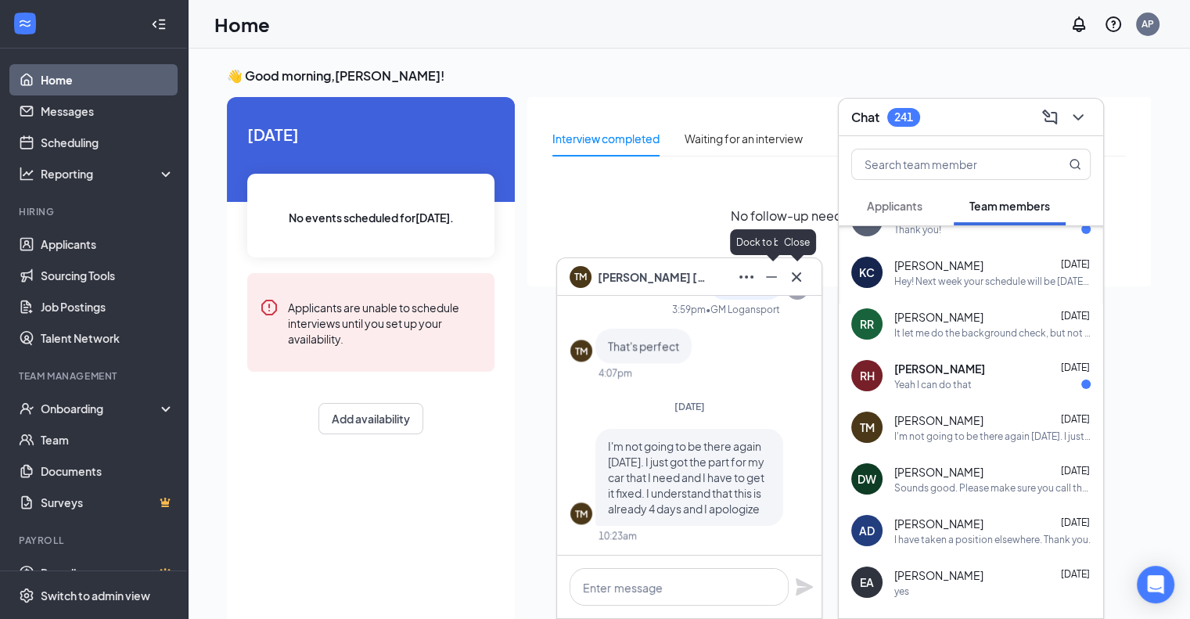
click at [791, 277] on icon "Cross" at bounding box center [796, 277] width 19 height 19
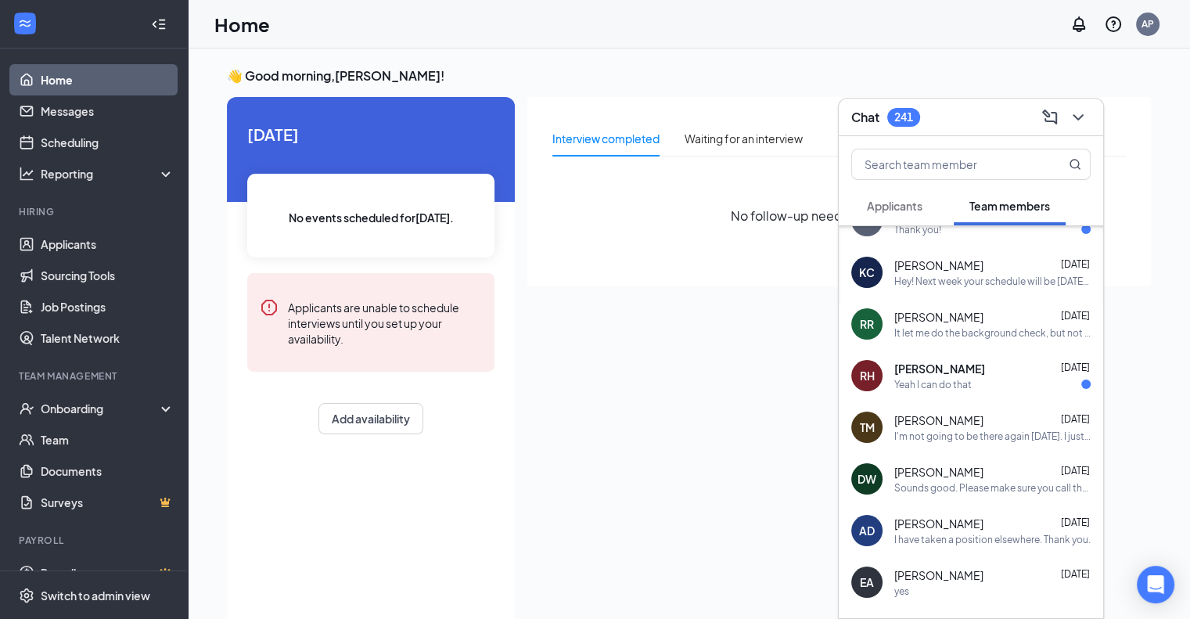
click at [967, 487] on div "Sounds good. Please make sure you call the restaurant if you miss a day or work" at bounding box center [992, 487] width 196 height 13
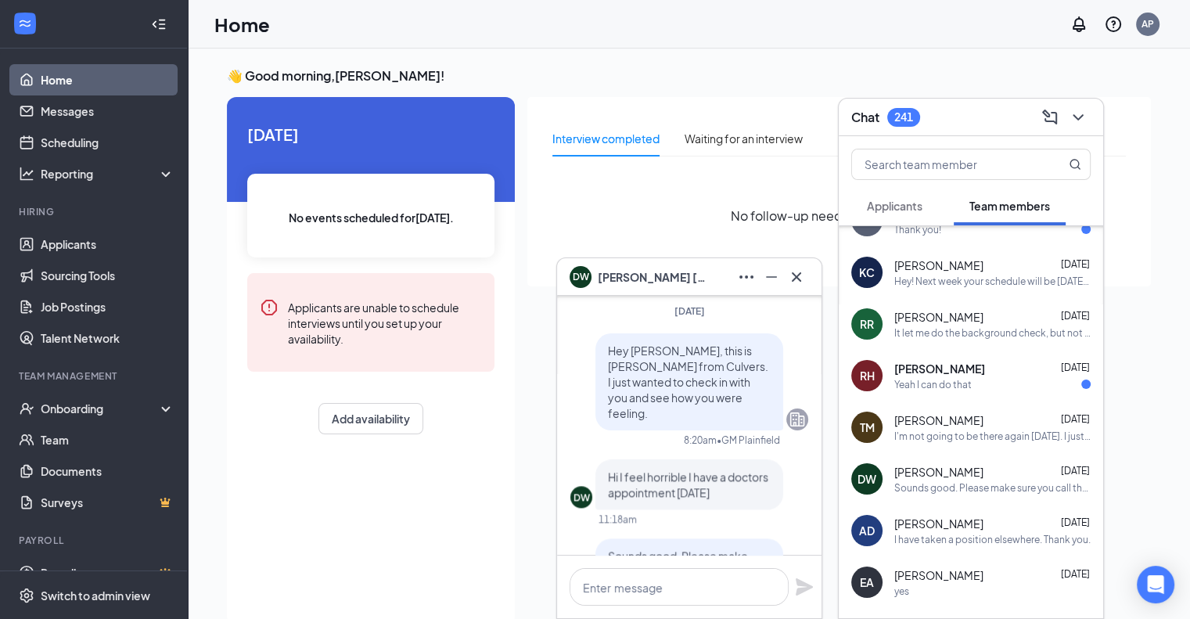
scroll to position [0, 0]
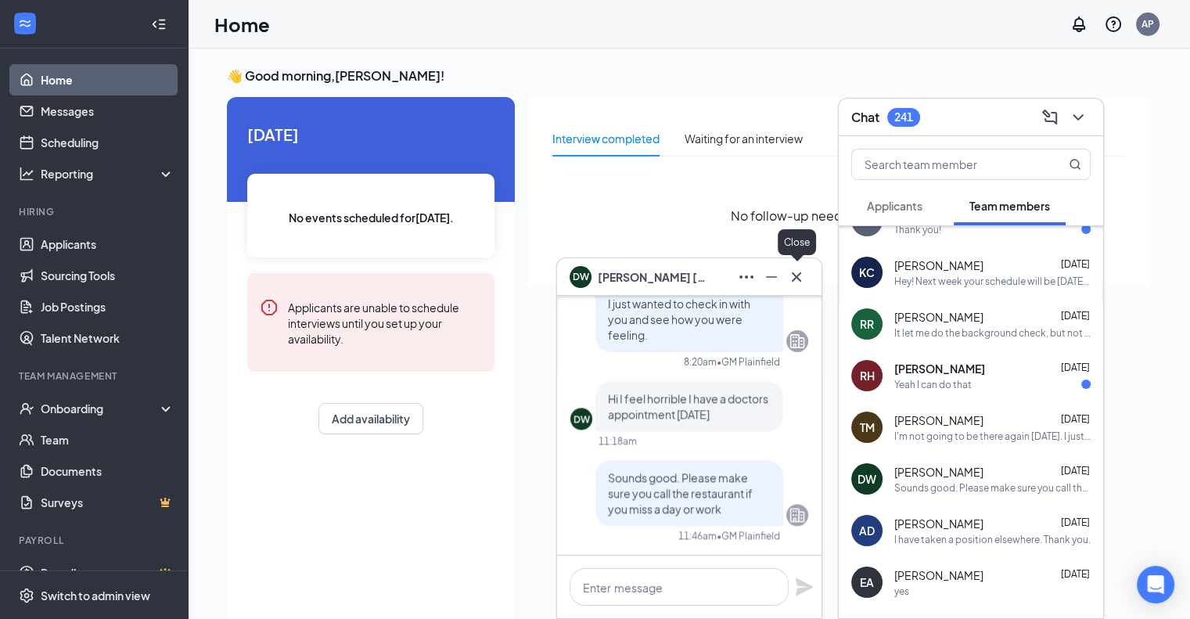
click at [793, 279] on icon "Cross" at bounding box center [796, 276] width 9 height 9
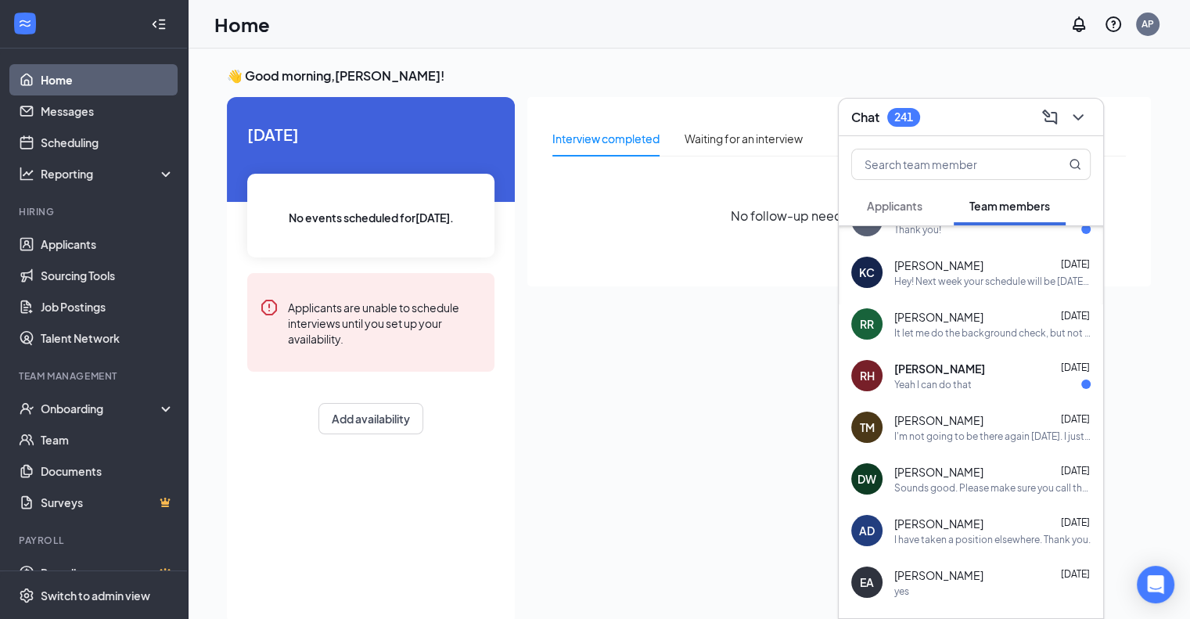
scroll to position [704, 0]
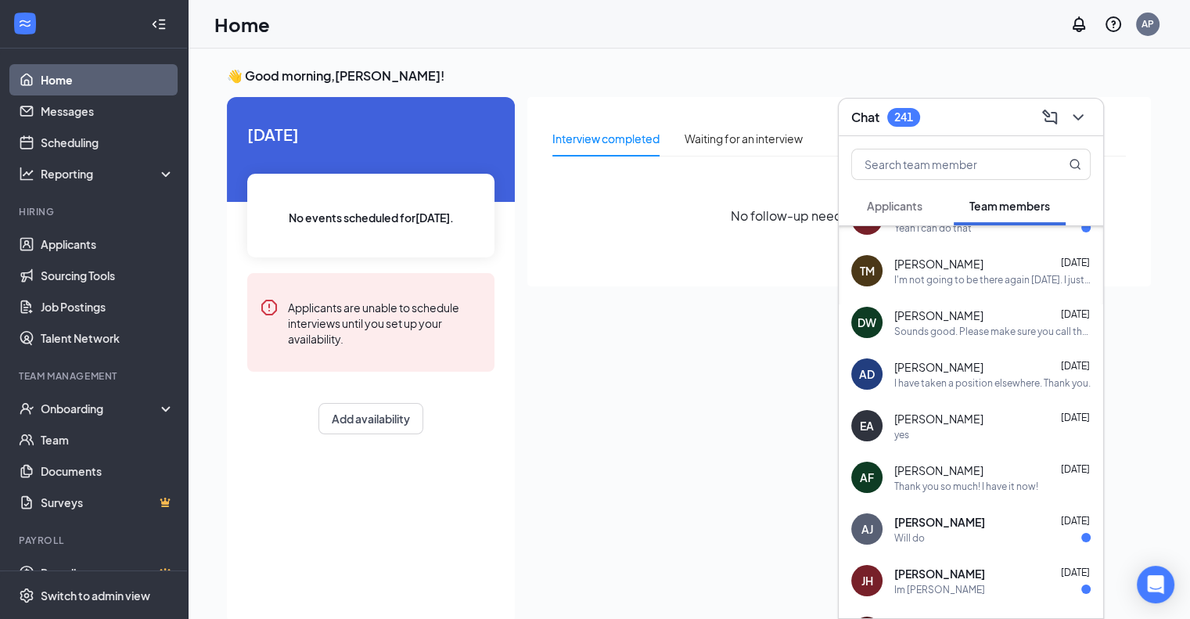
click at [995, 372] on div "[PERSON_NAME] [DATE]" at bounding box center [992, 367] width 196 height 16
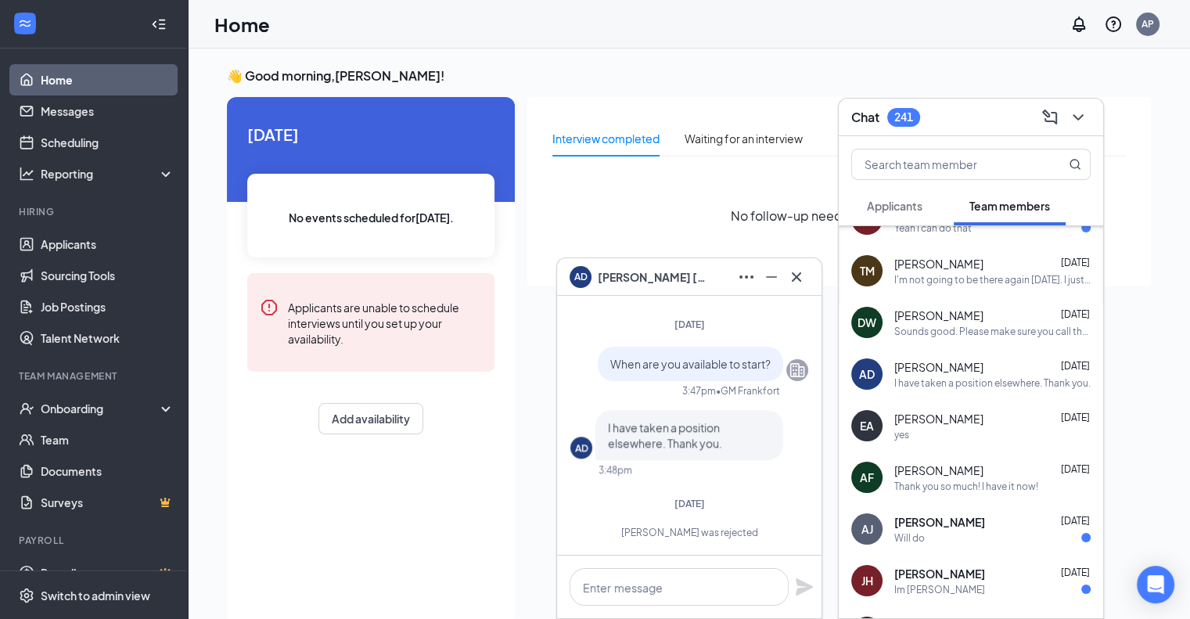
click at [808, 274] on button at bounding box center [796, 276] width 25 height 25
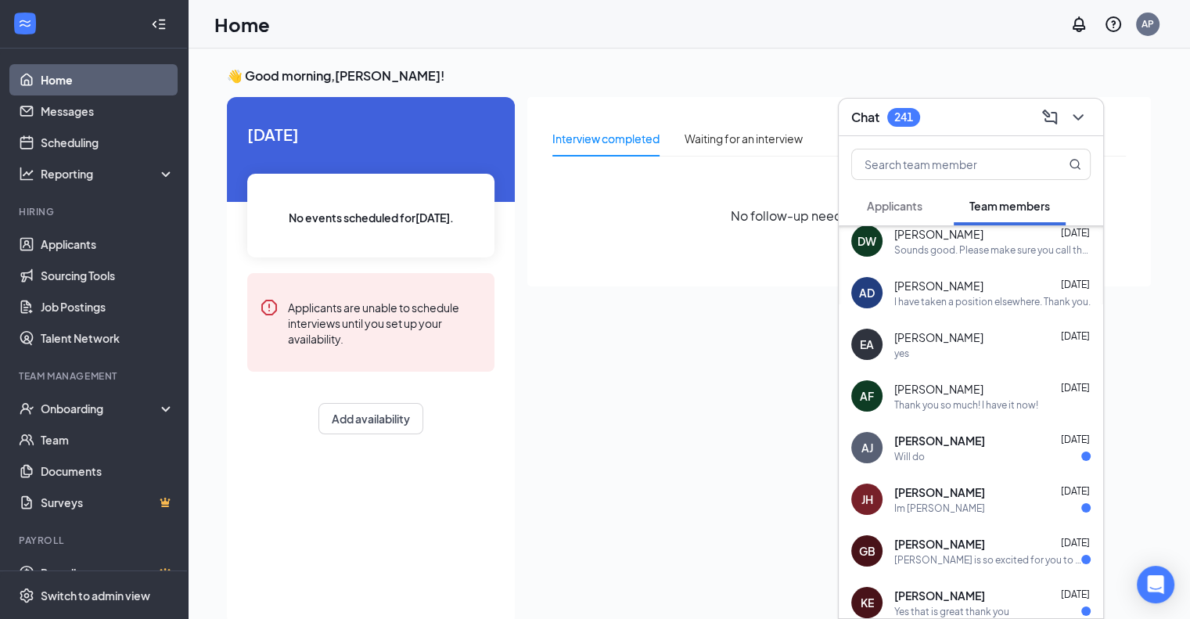
scroll to position [861, 0]
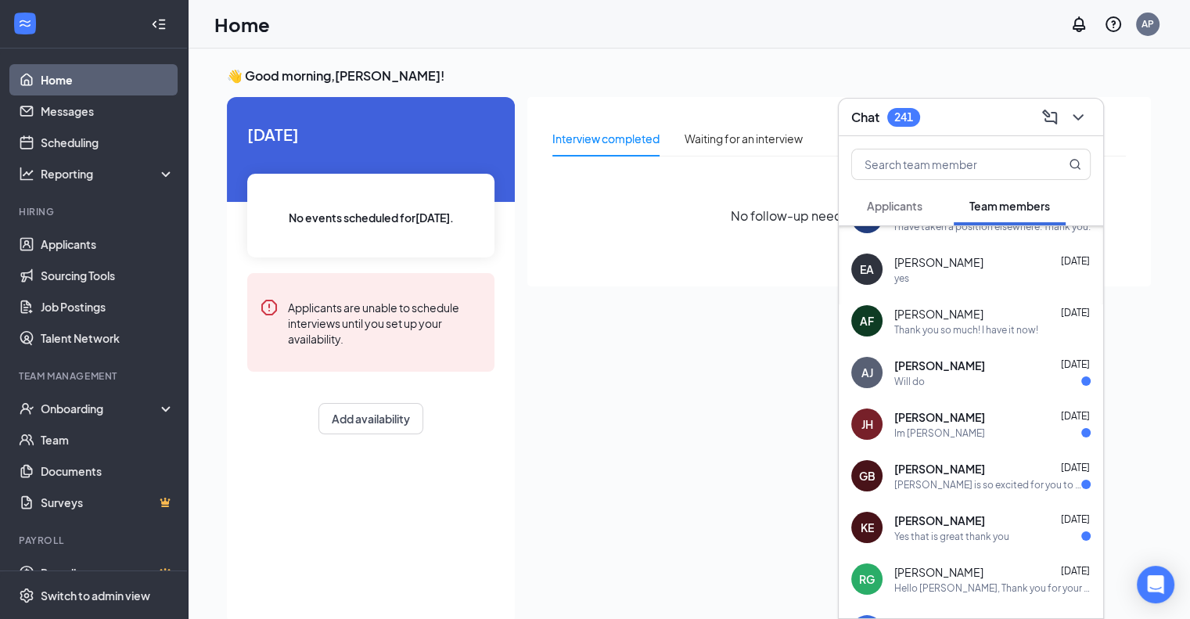
click at [990, 377] on div "Will do" at bounding box center [992, 381] width 196 height 13
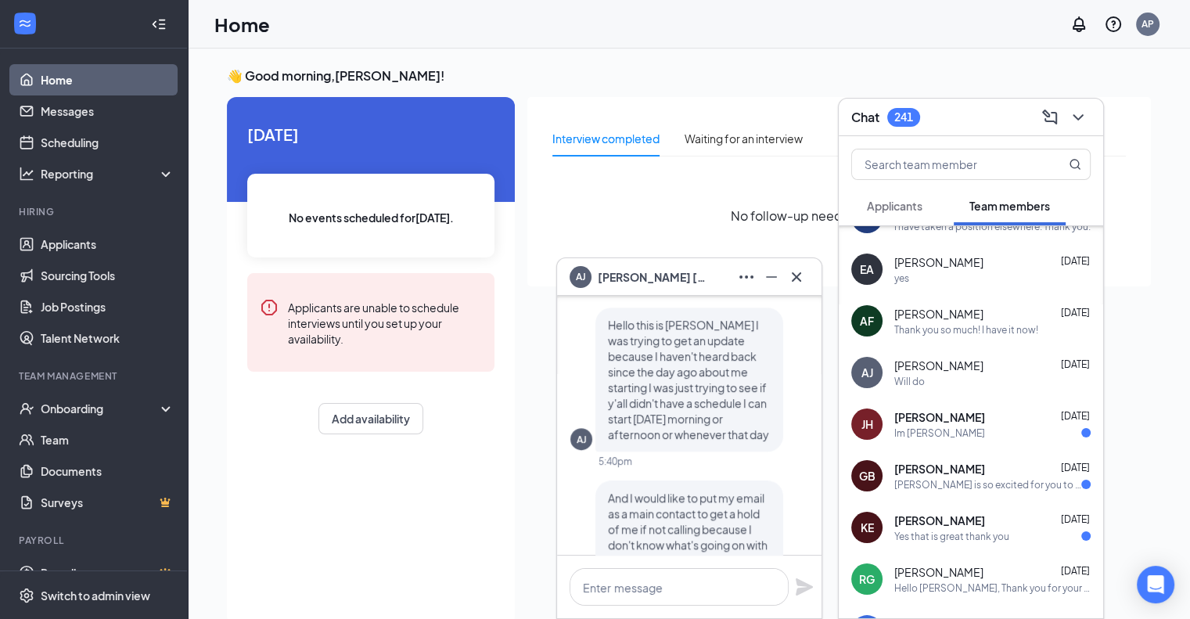
scroll to position [0, 0]
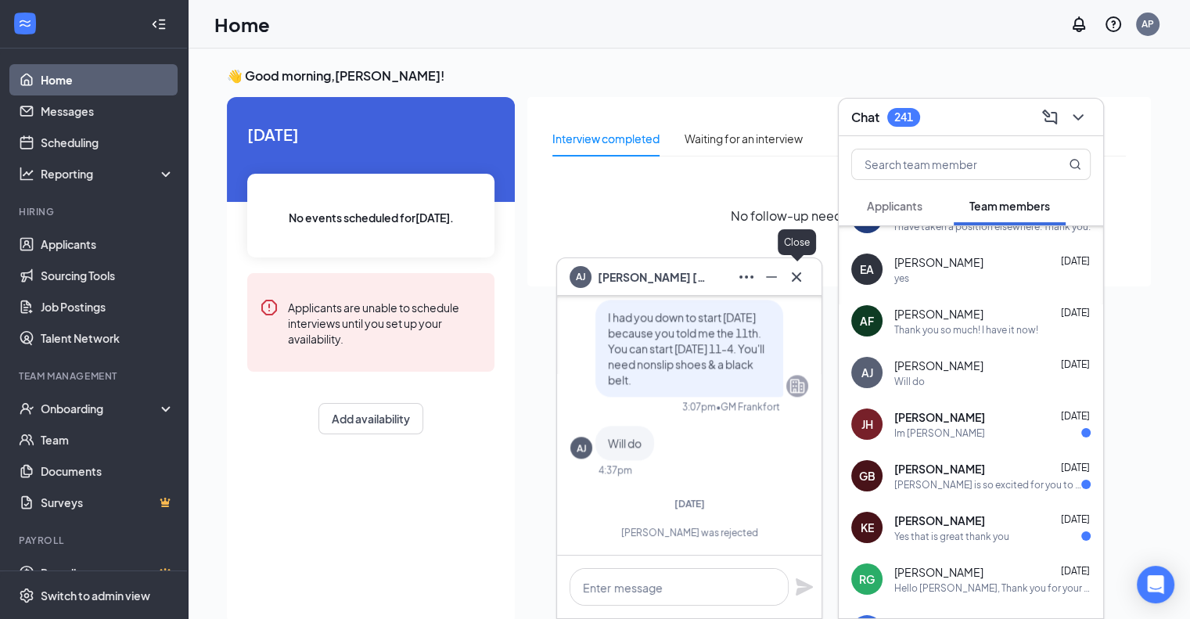
click at [798, 281] on icon "Cross" at bounding box center [796, 277] width 19 height 19
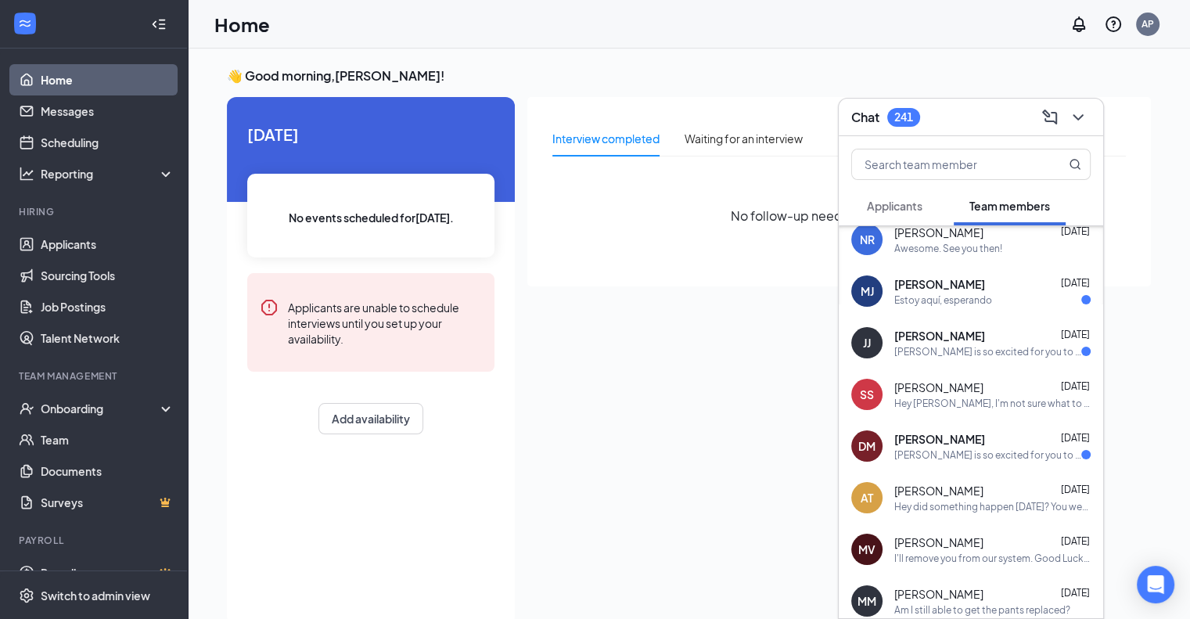
scroll to position [1330, 0]
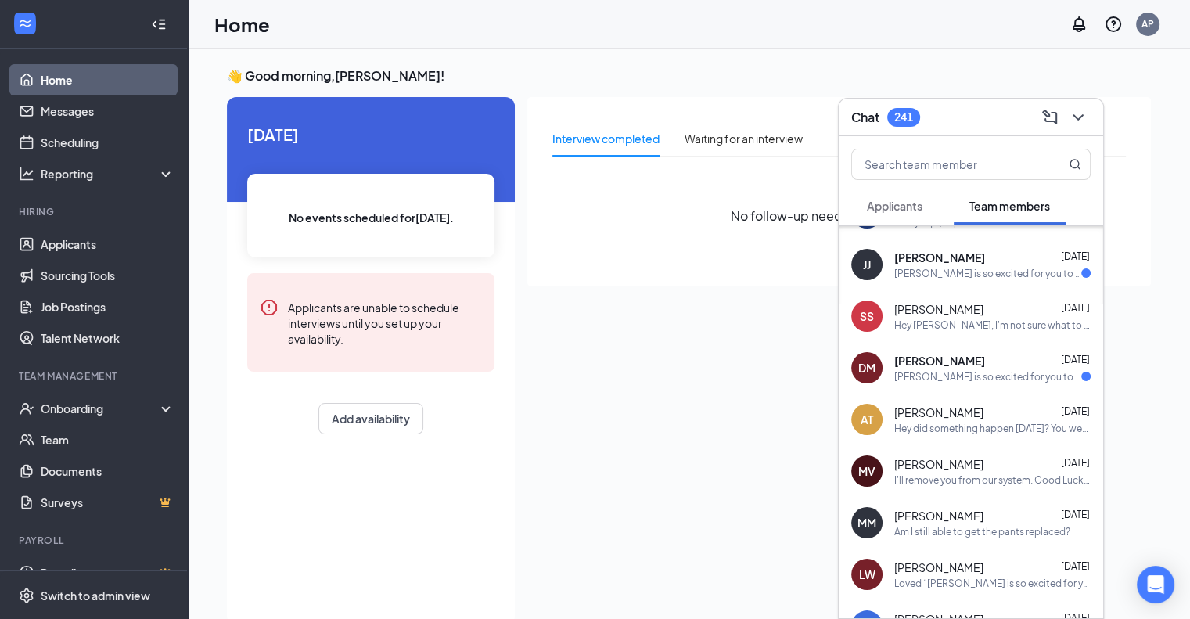
click at [976, 418] on div "[PERSON_NAME] [DATE]" at bounding box center [992, 413] width 196 height 16
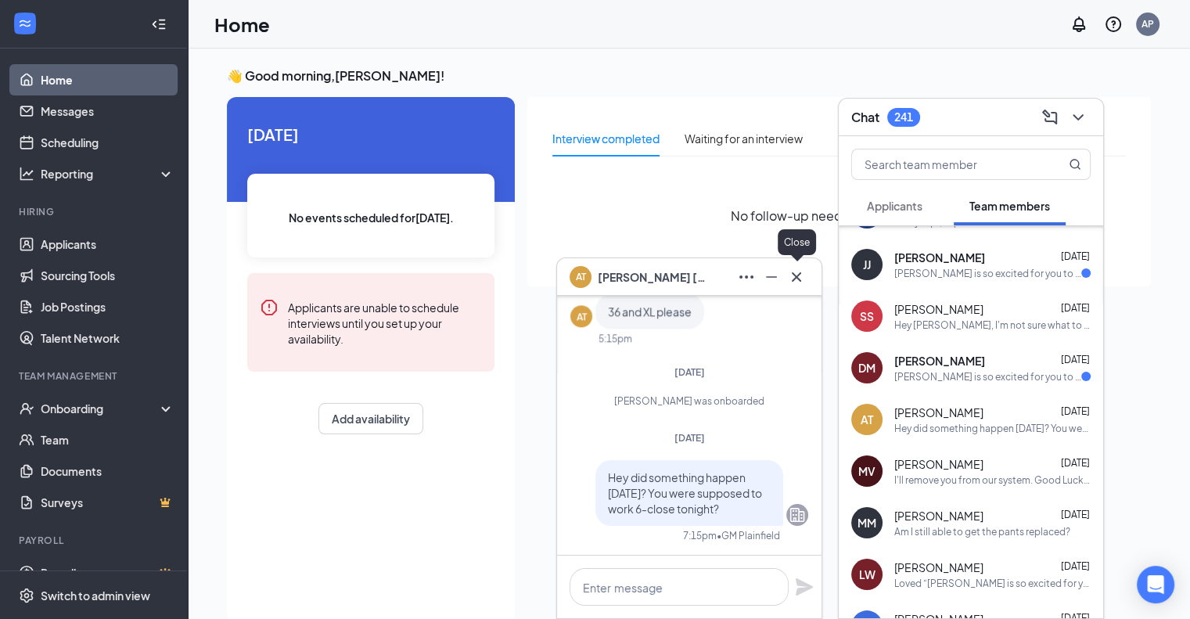
click at [801, 273] on icon "Cross" at bounding box center [796, 277] width 19 height 19
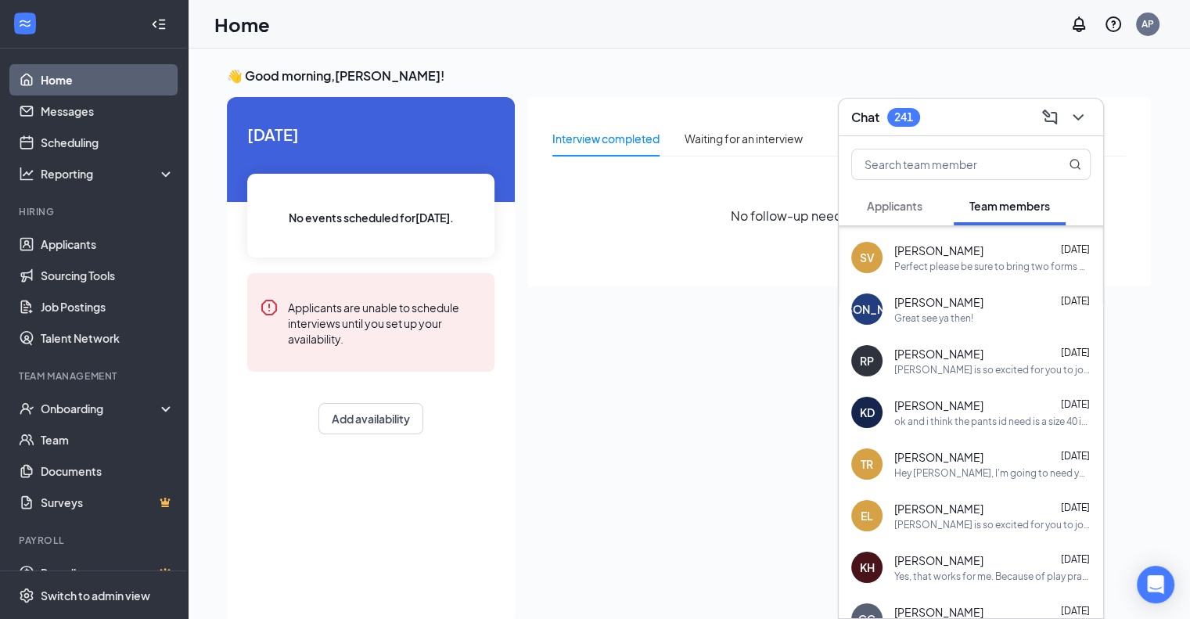
scroll to position [1987, 0]
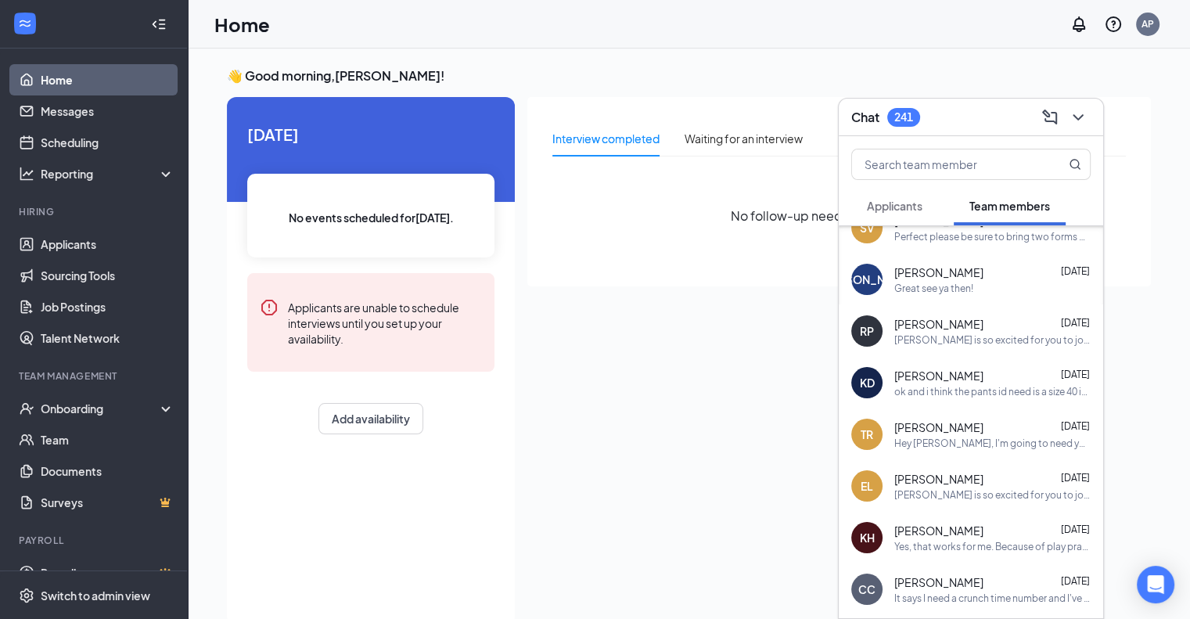
click at [980, 419] on div "[PERSON_NAME] [DATE]" at bounding box center [992, 427] width 196 height 16
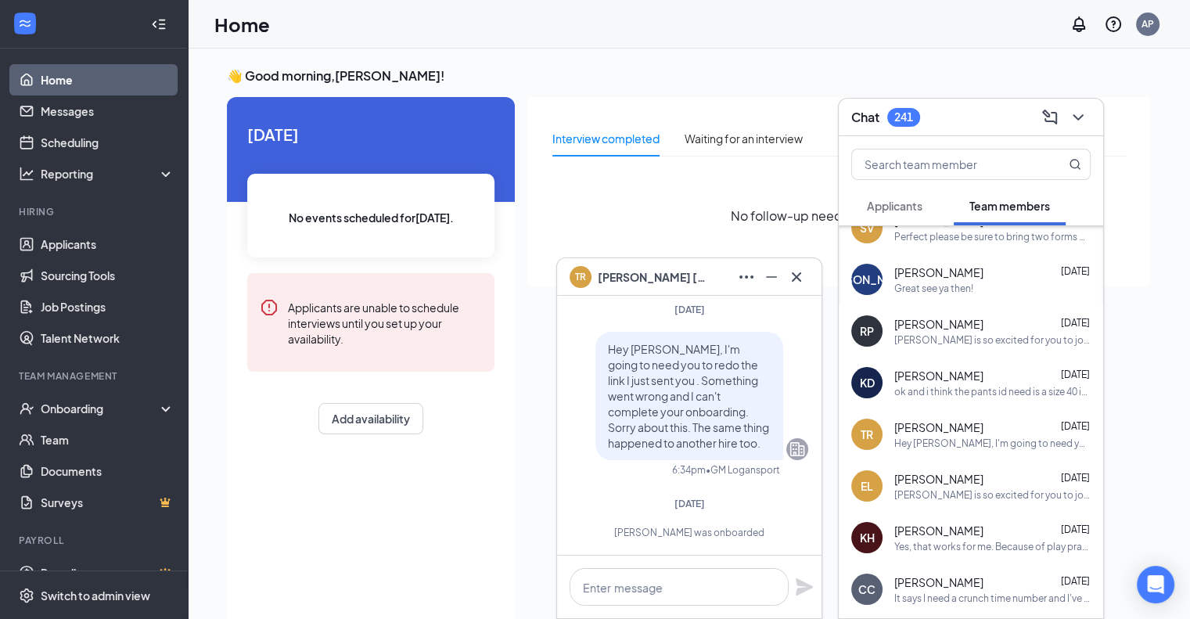
scroll to position [0, 0]
click at [795, 277] on icon "Cross" at bounding box center [796, 276] width 9 height 9
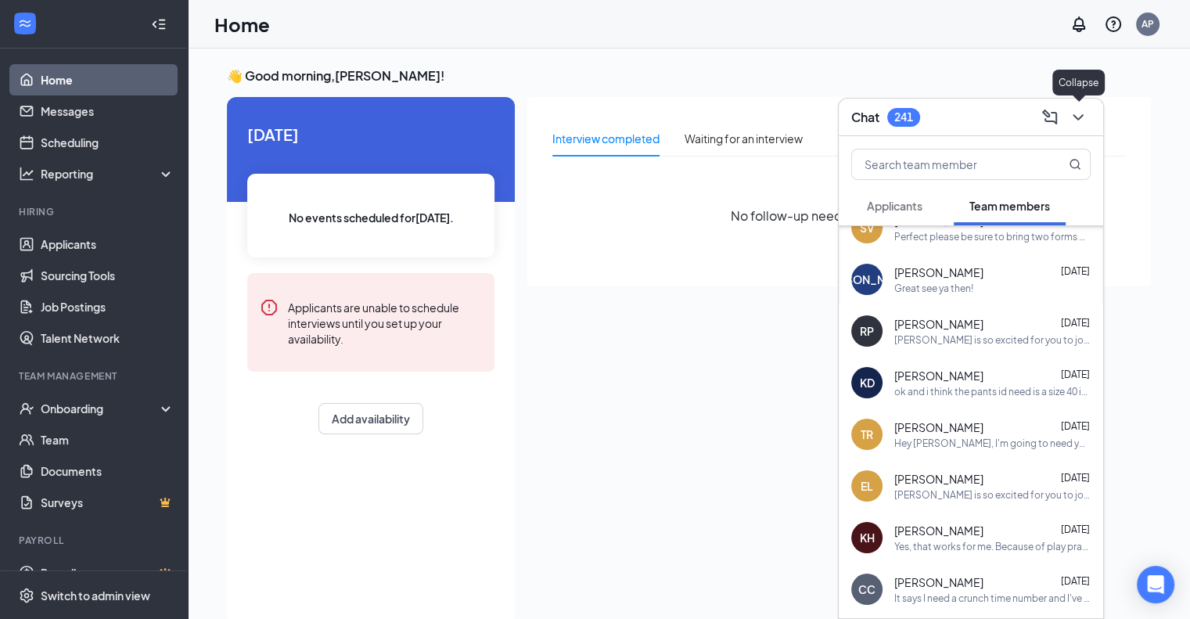
click at [1085, 117] on icon "ChevronDown" at bounding box center [1078, 117] width 19 height 19
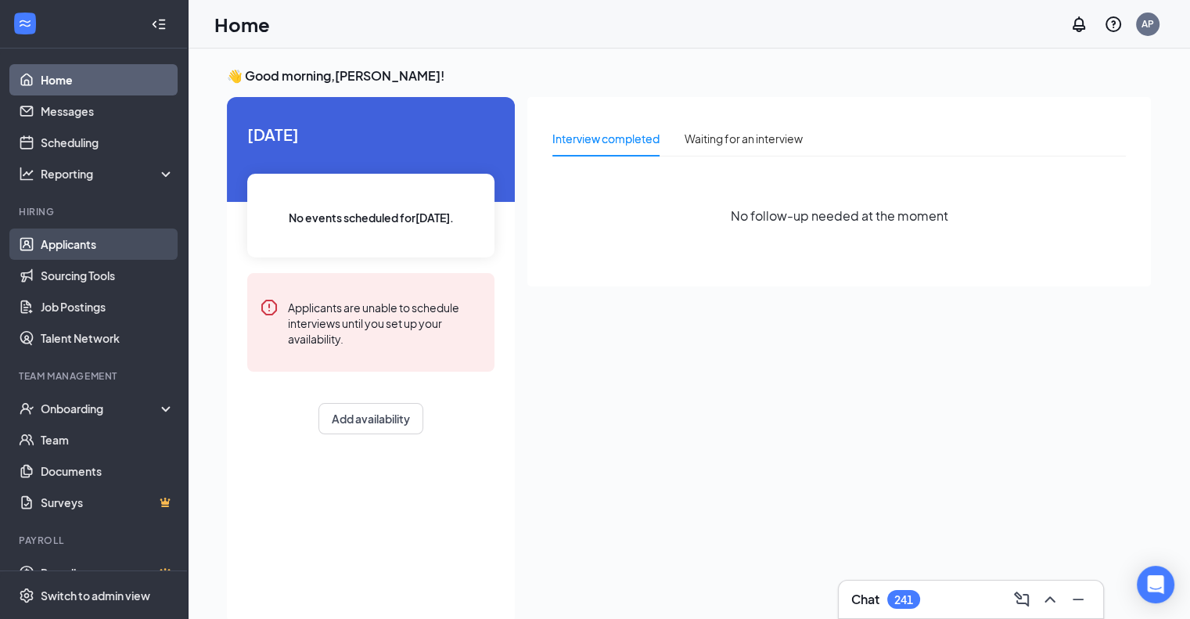
click at [63, 247] on link "Applicants" at bounding box center [108, 243] width 134 height 31
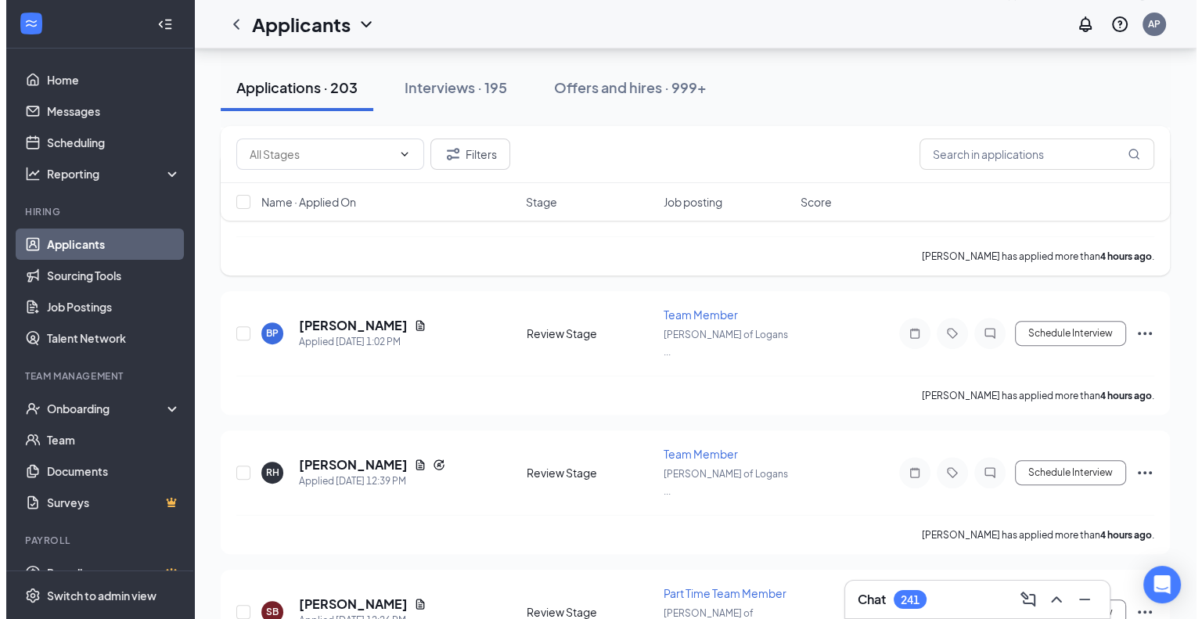
scroll to position [548, 0]
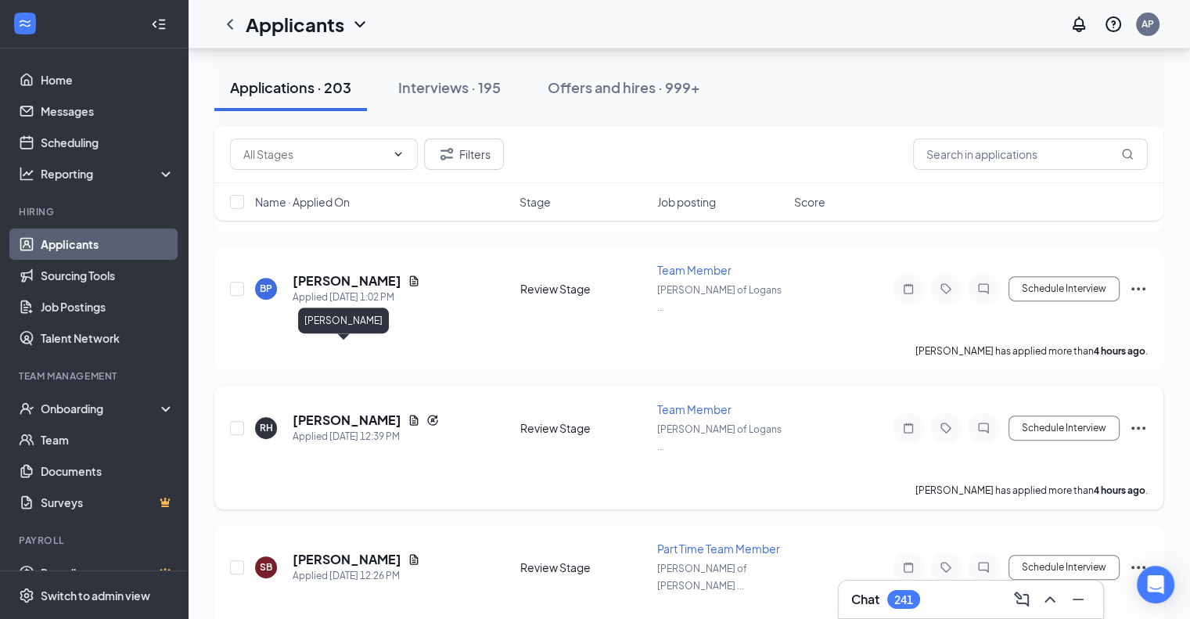
click at [349, 412] on h5 "[PERSON_NAME]" at bounding box center [347, 420] width 109 height 17
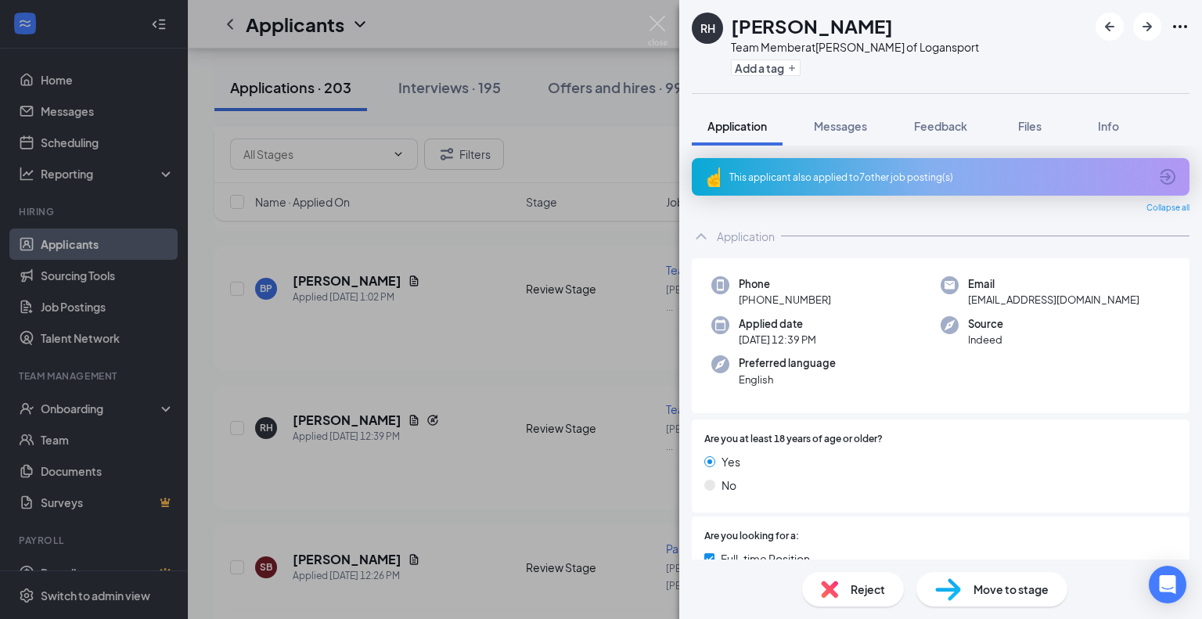
scroll to position [686, 0]
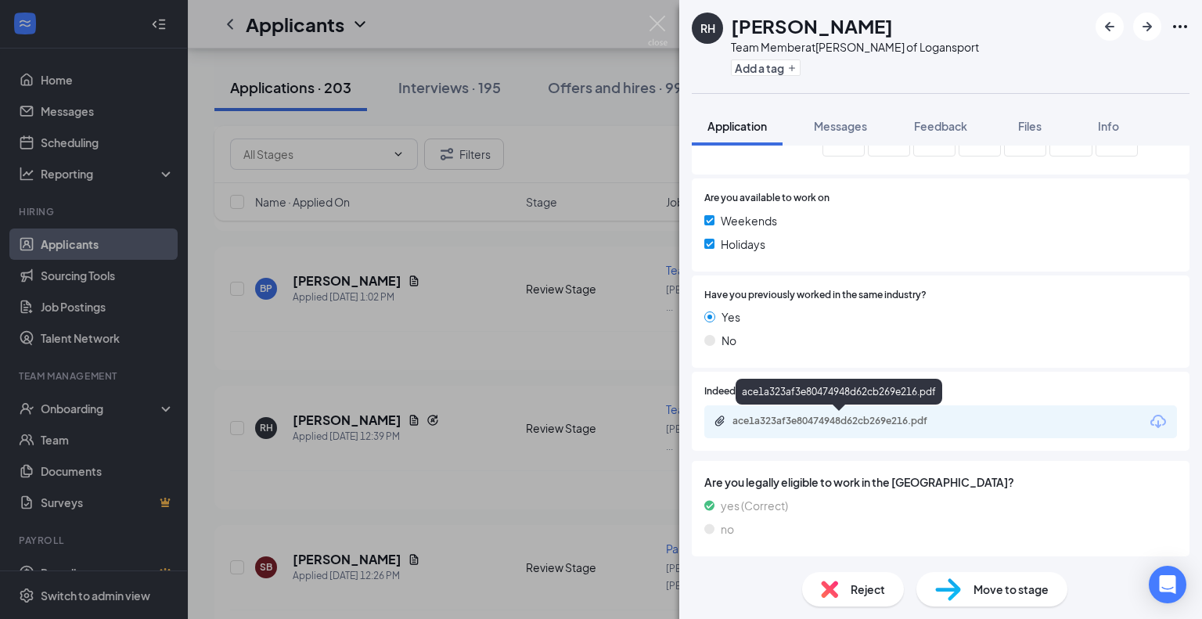
click at [937, 422] on div "ace1a323af3e80474948d62cb269e216.pdf" at bounding box center [841, 421] width 219 height 13
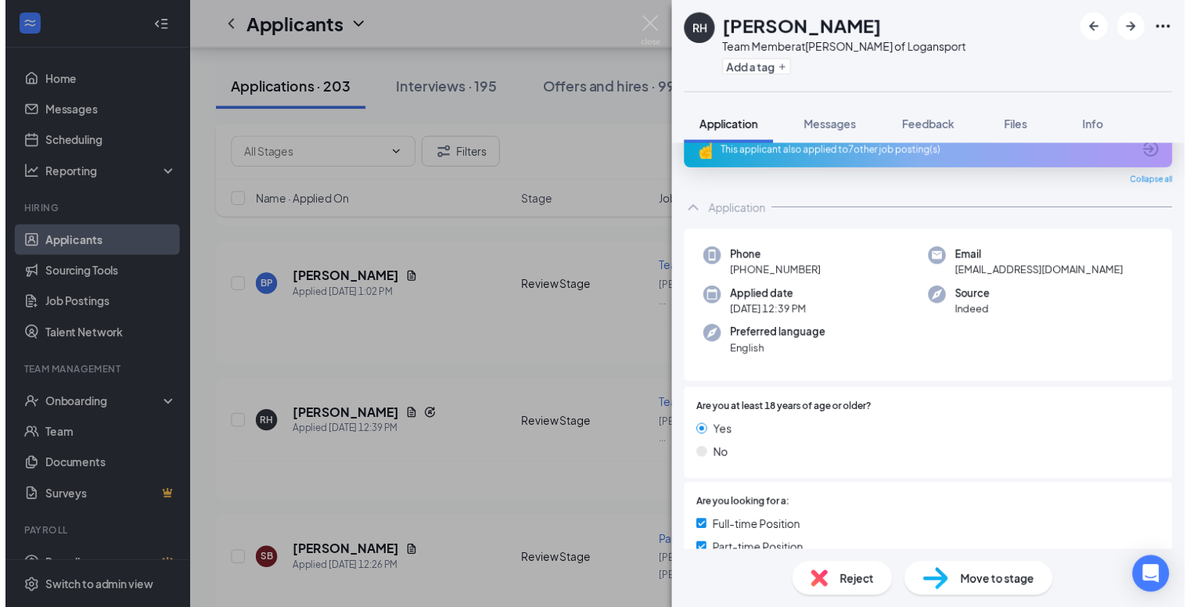
scroll to position [0, 0]
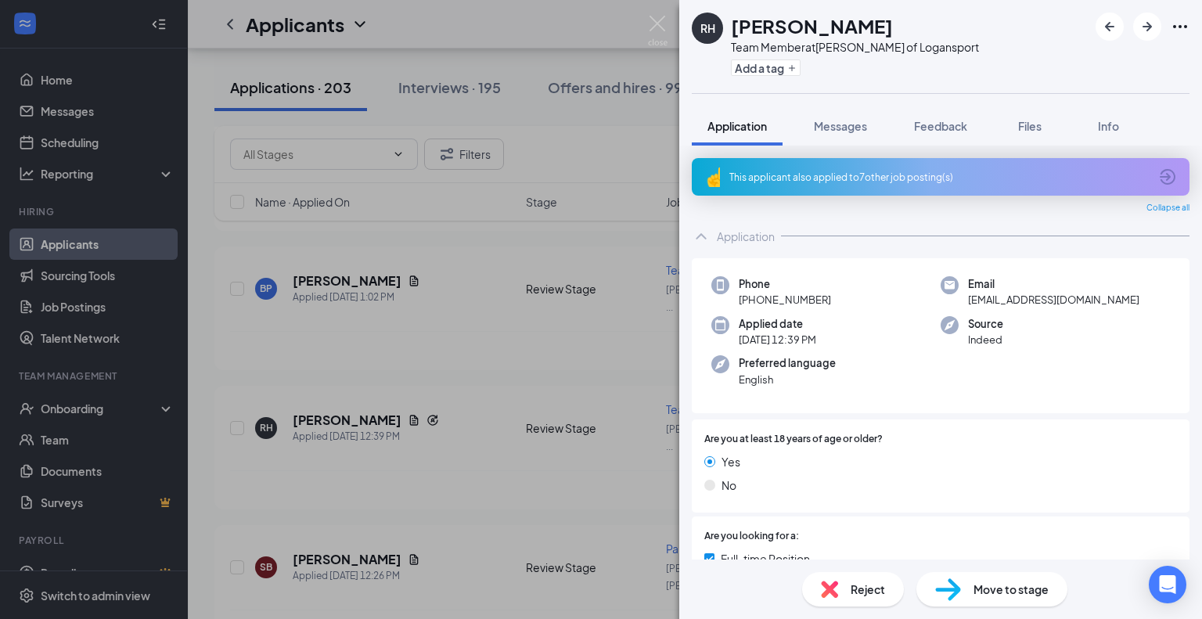
click at [668, 16] on div "RH [PERSON_NAME] Team Member at [PERSON_NAME] of Logansport Add a tag Applicati…" at bounding box center [601, 309] width 1202 height 619
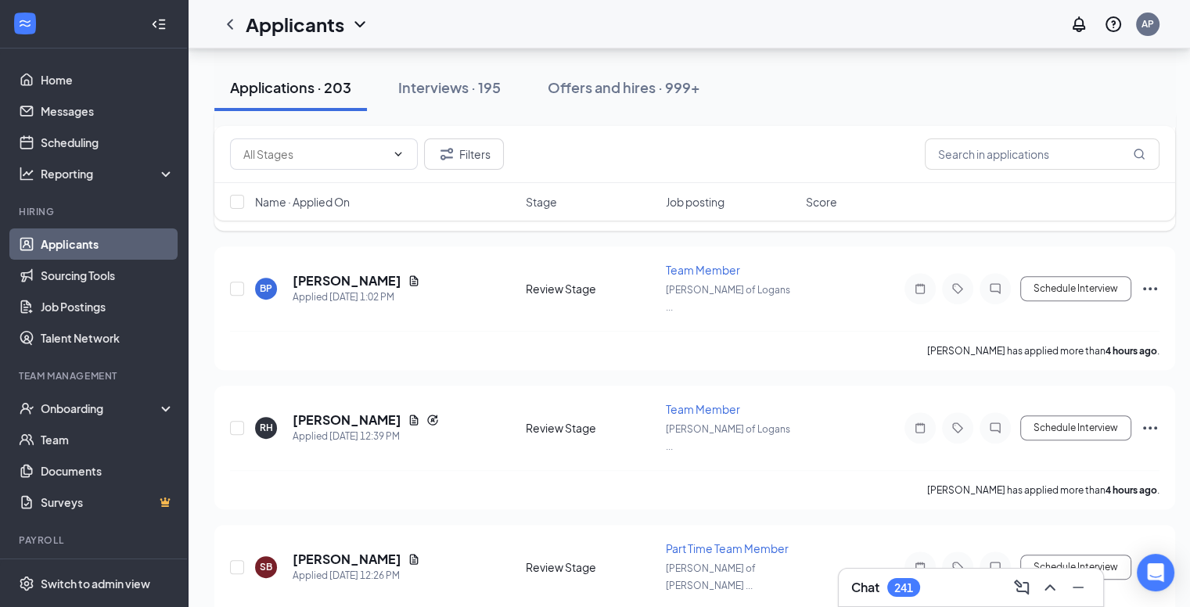
scroll to position [469, 0]
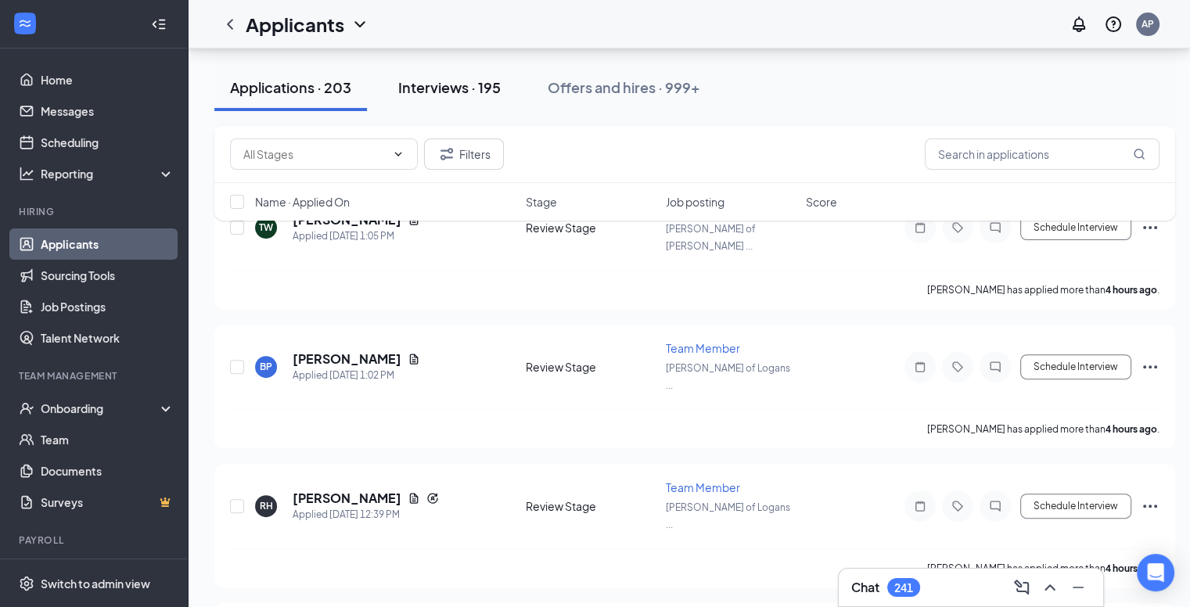
click at [426, 93] on div "Interviews · 195" at bounding box center [449, 87] width 103 height 20
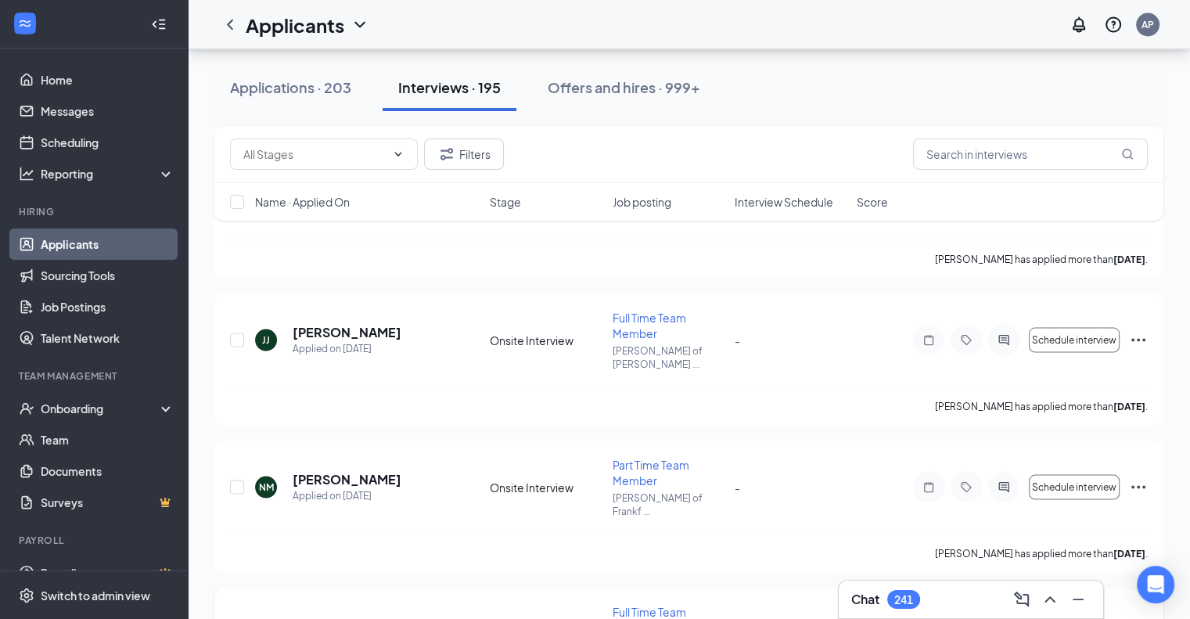
scroll to position [2973, 0]
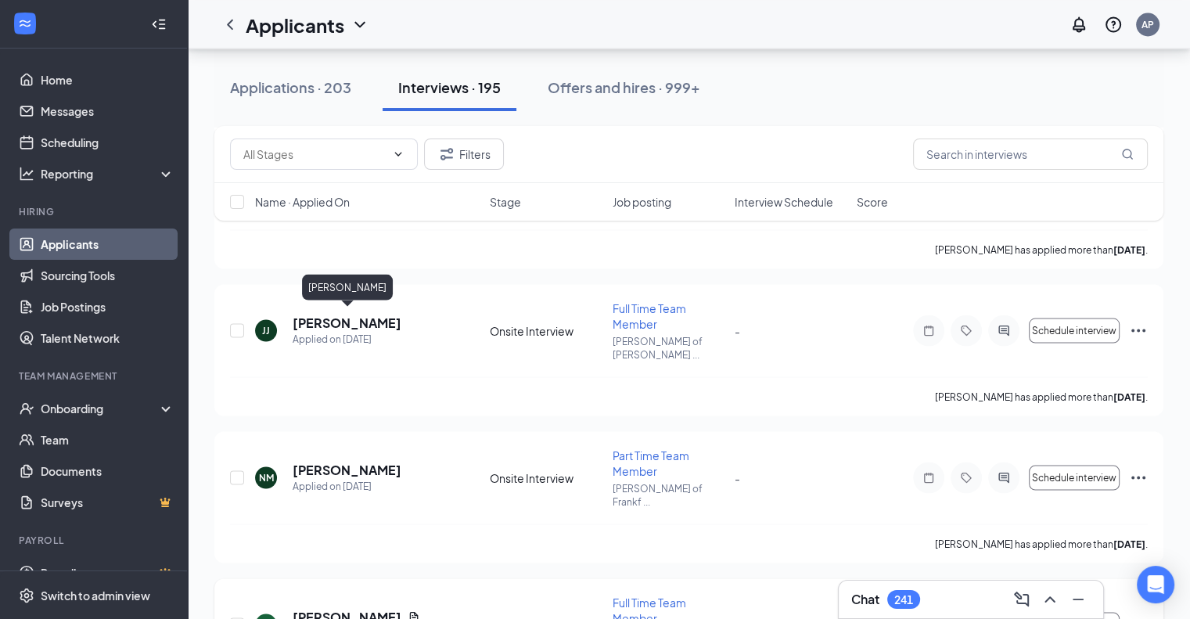
click at [376, 608] on h5 "[PERSON_NAME]" at bounding box center [347, 616] width 109 height 17
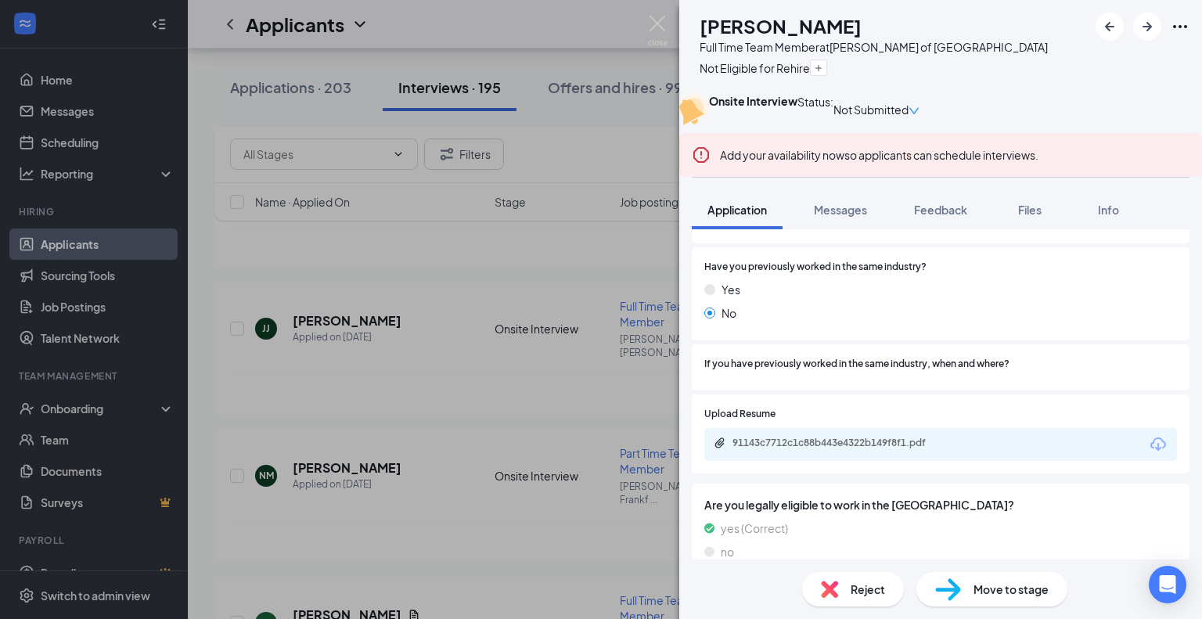
scroll to position [922, 0]
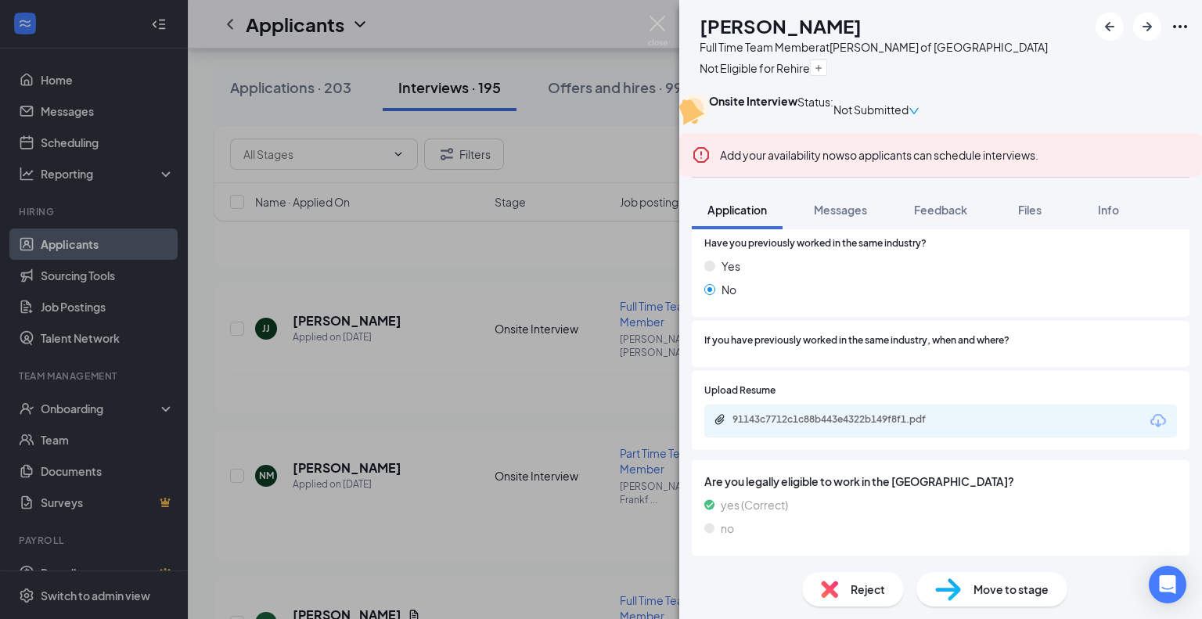
click at [977, 416] on div "91143c7712c1c88b443e4322b149f8f1.pdf" at bounding box center [940, 421] width 473 height 33
click at [976, 434] on div "91143c7712c1c88b443e4322b149f8f1.pdf" at bounding box center [940, 421] width 473 height 33
click at [829, 416] on div "91143c7712c1c88b443e4322b149f8f1.pdf" at bounding box center [841, 419] width 219 height 13
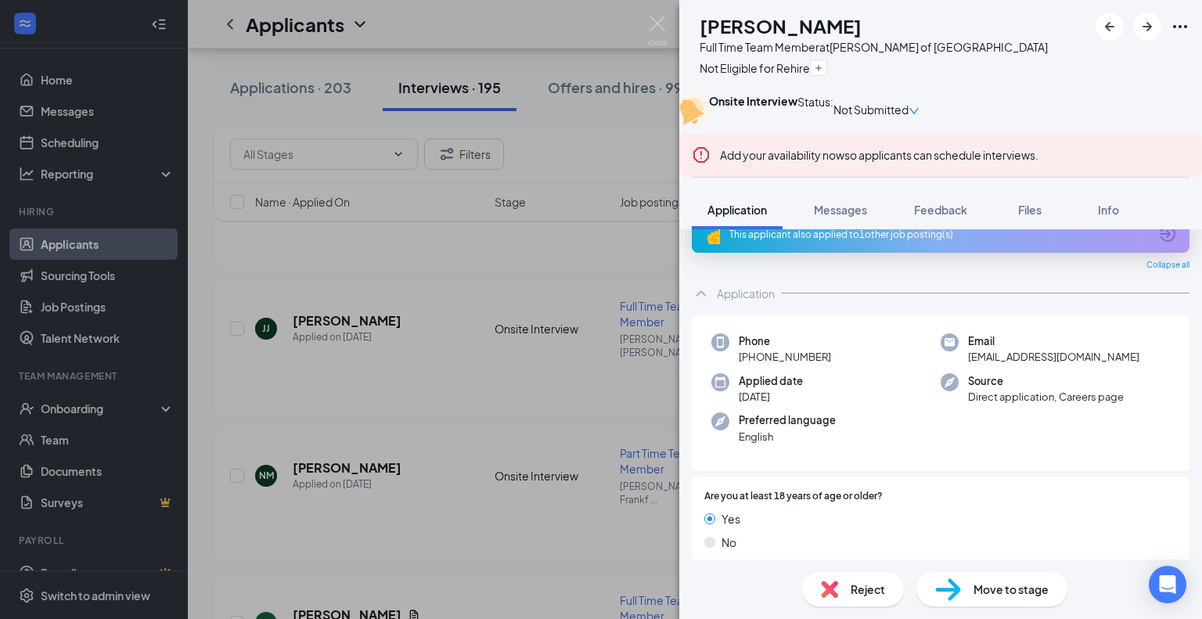
scroll to position [0, 0]
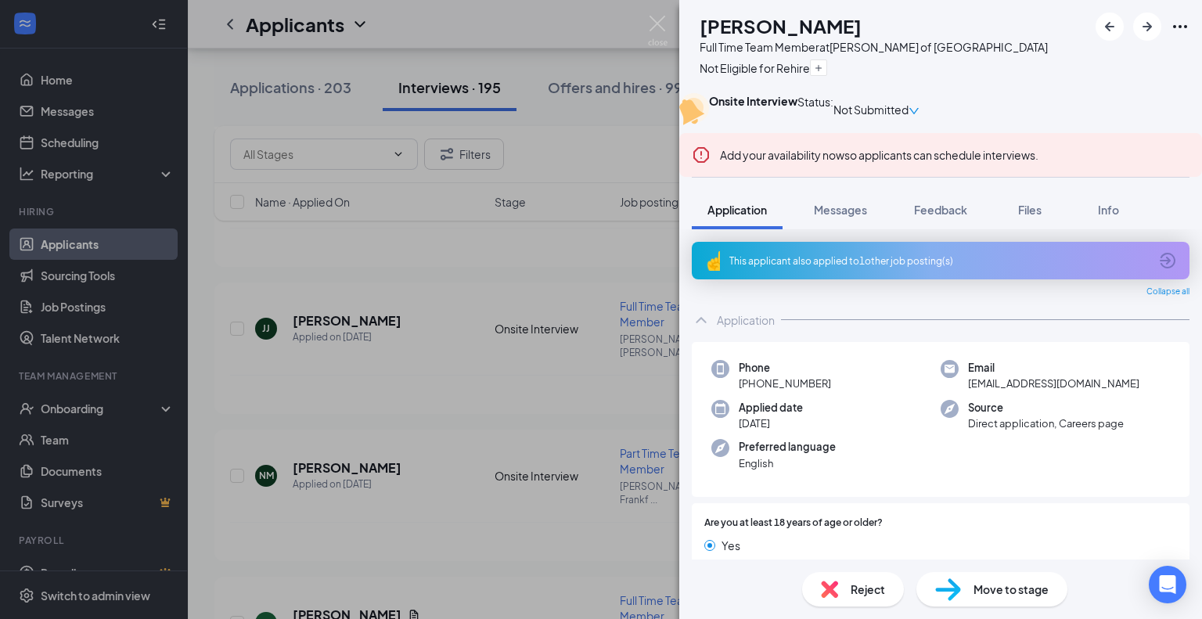
click at [783, 268] on div "This applicant also applied to 1 other job posting(s)" at bounding box center [938, 260] width 419 height 13
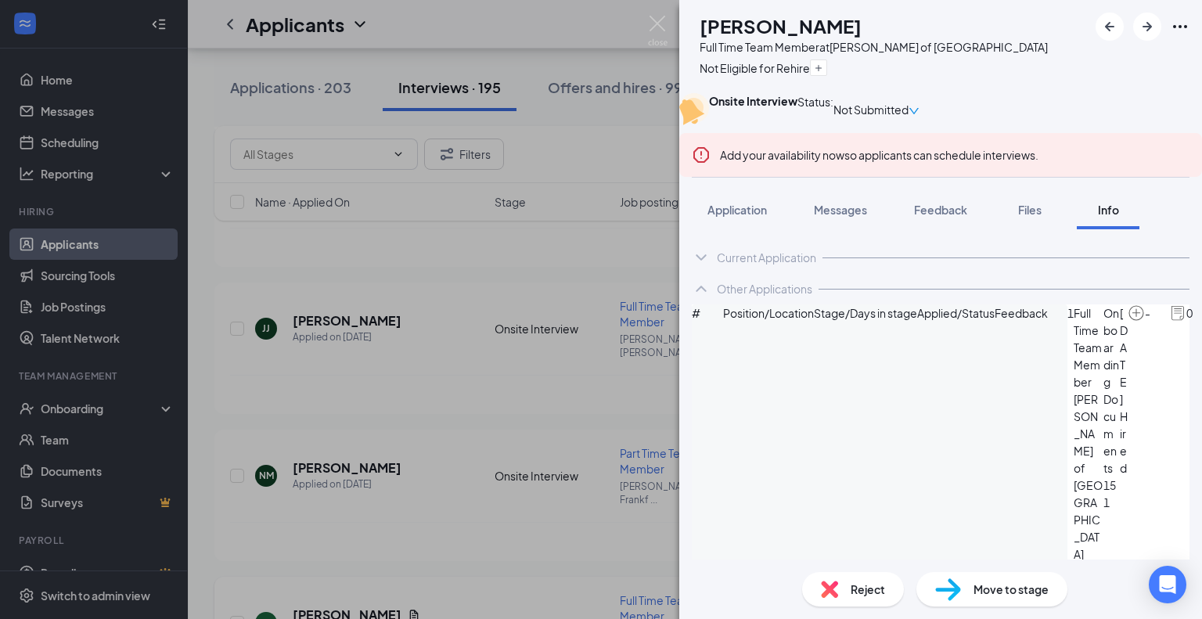
click at [662, 26] on img at bounding box center [658, 31] width 20 height 31
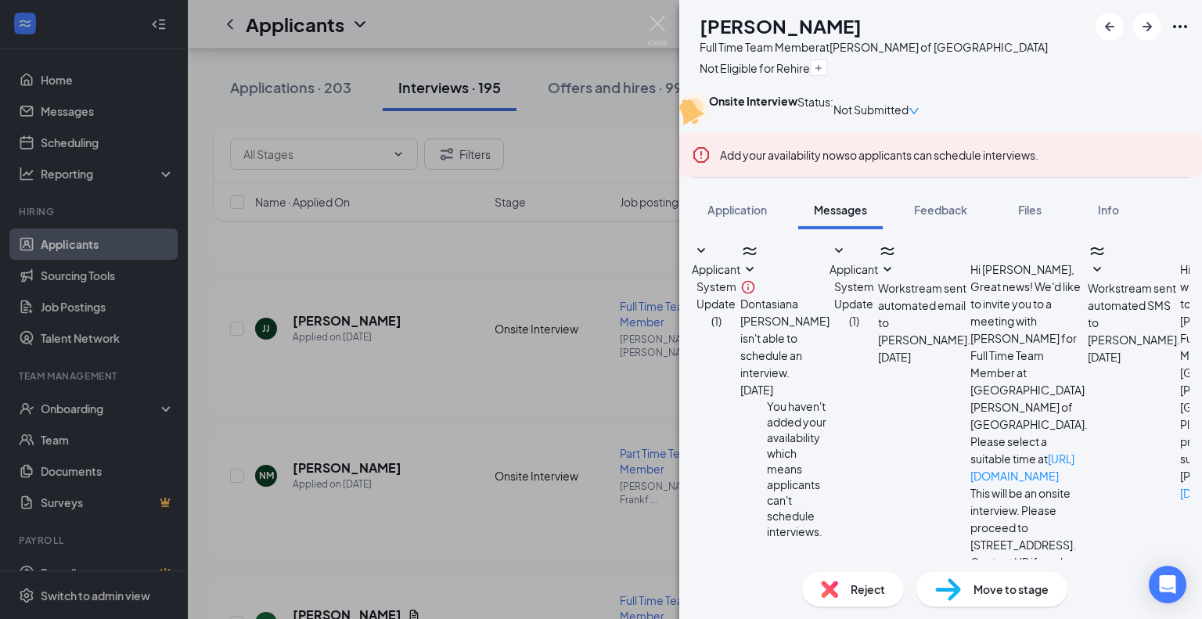
scroll to position [272, 0]
click at [662, 24] on img at bounding box center [658, 31] width 20 height 31
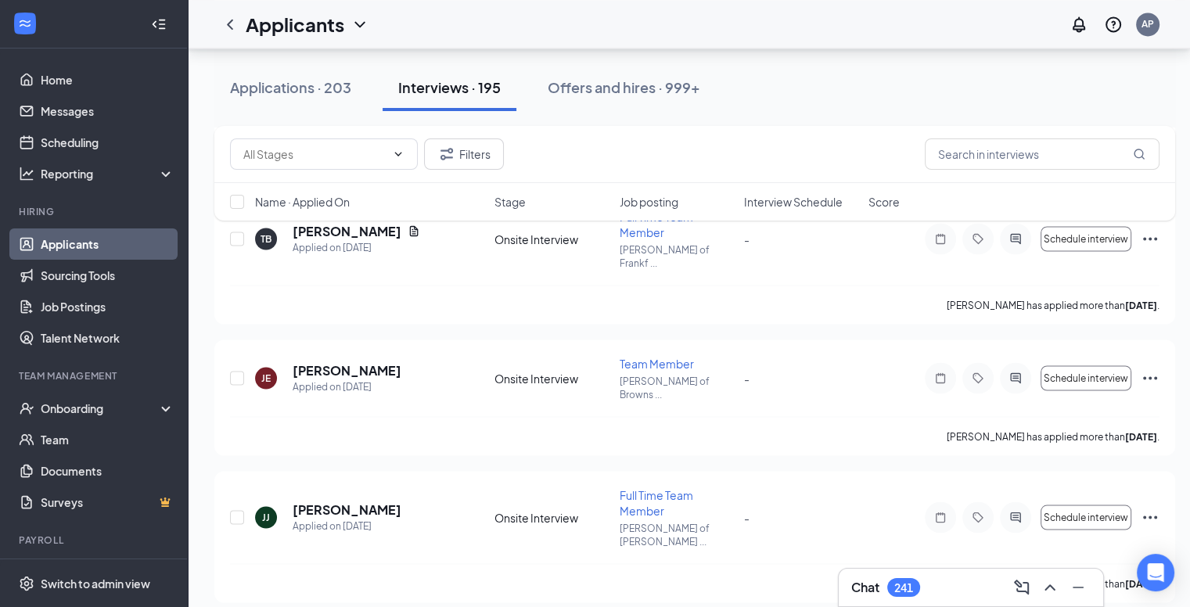
scroll to position [2595, 0]
